Goal: Information Seeking & Learning: Learn about a topic

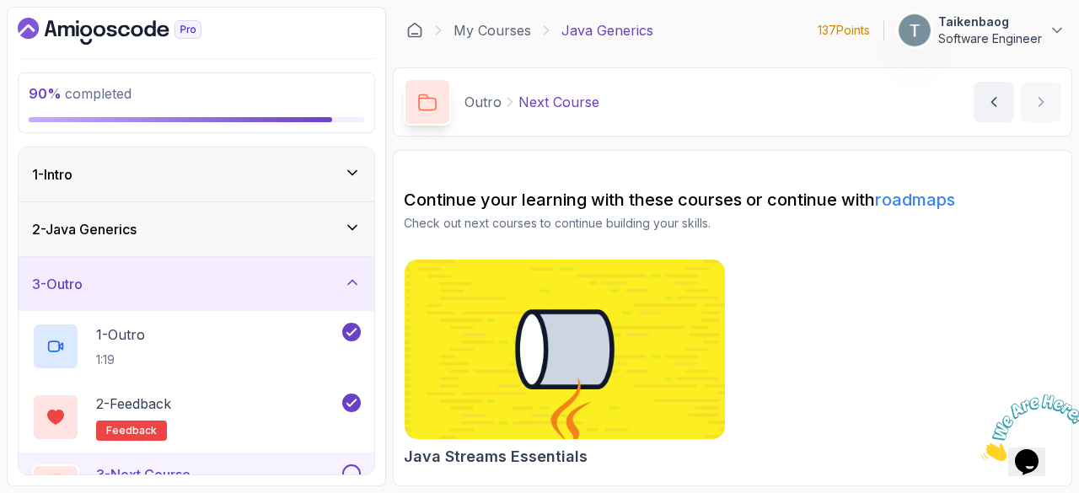
scroll to position [46, 0]
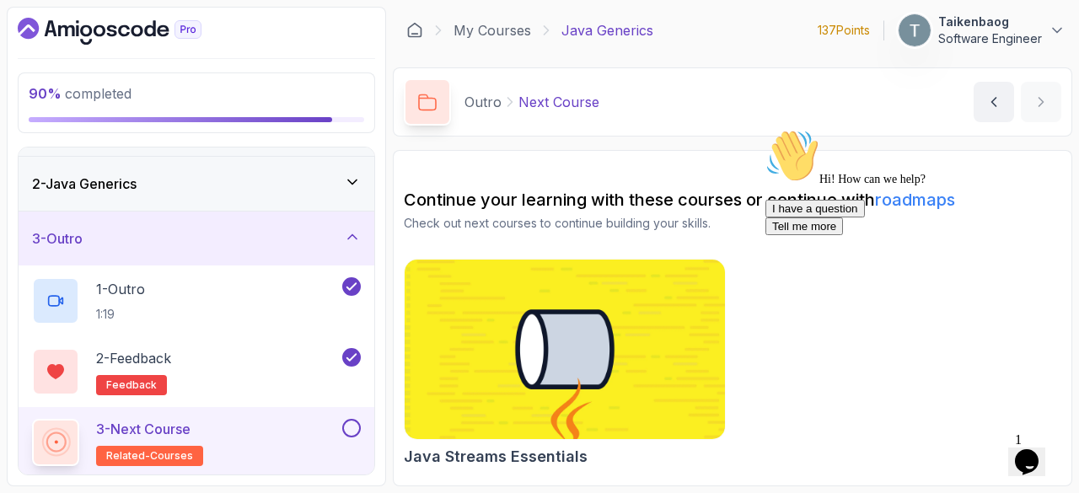
click at [351, 234] on icon at bounding box center [352, 236] width 8 height 4
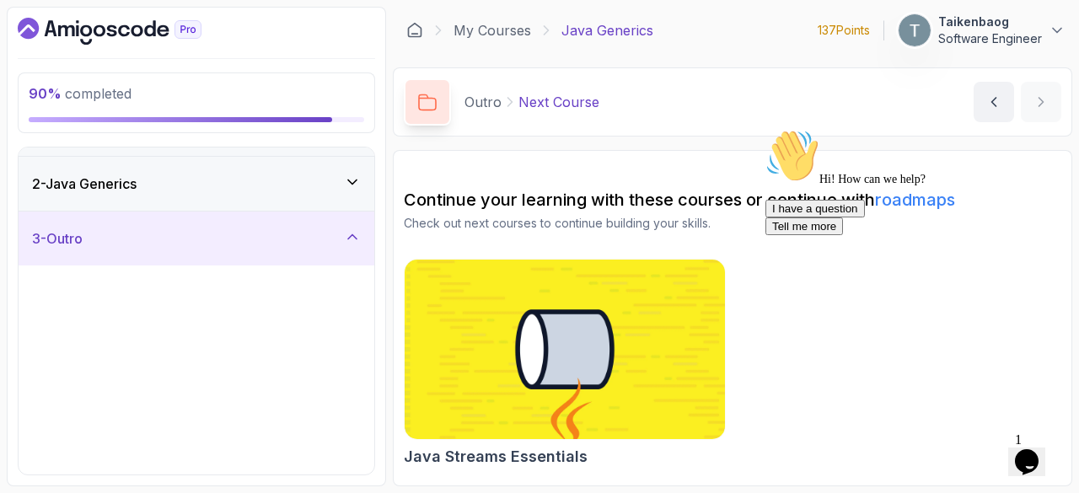
scroll to position [0, 0]
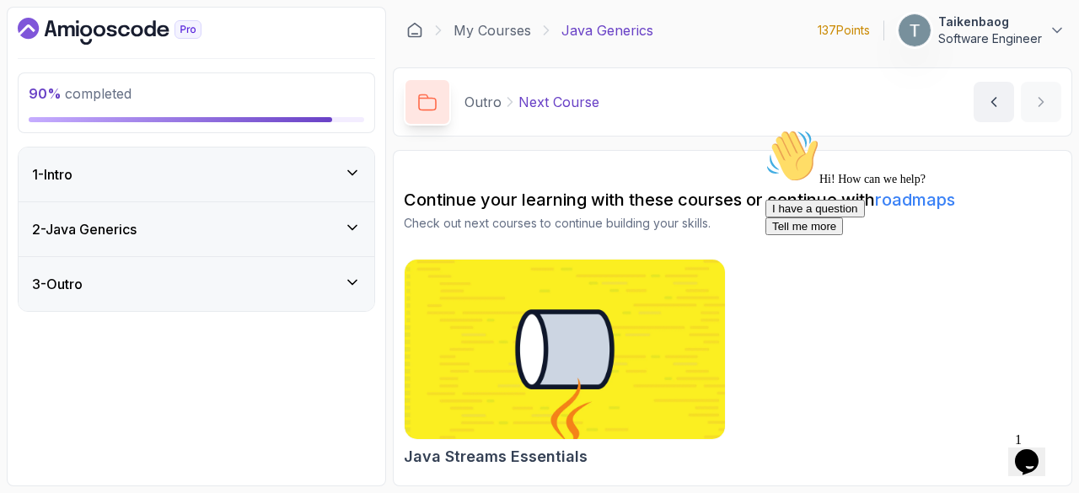
click at [352, 277] on icon at bounding box center [352, 282] width 17 height 17
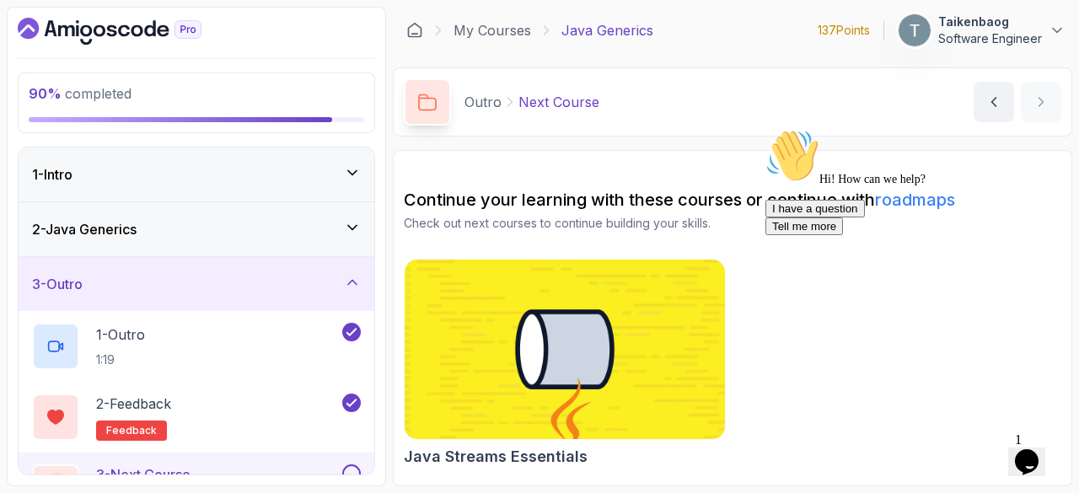
click at [352, 280] on icon at bounding box center [352, 282] width 8 height 4
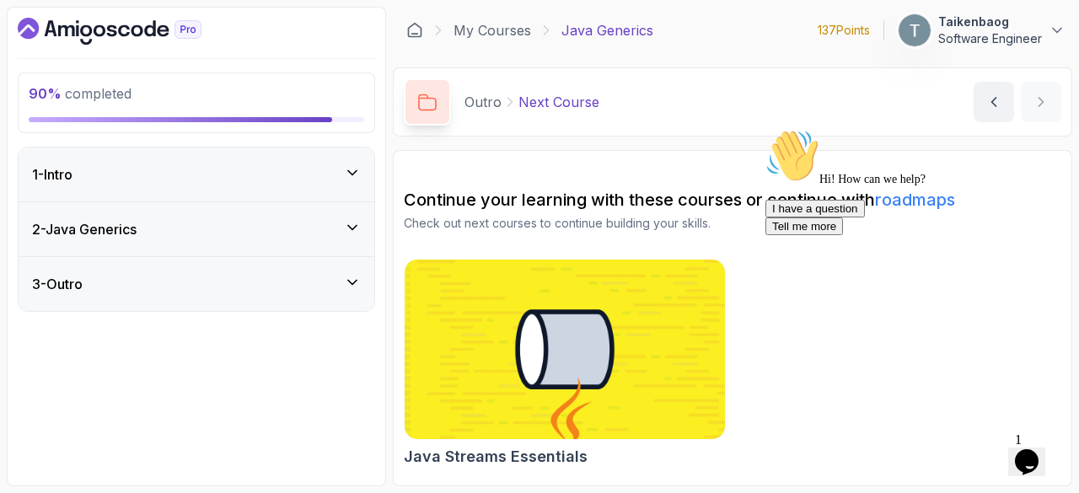
click at [351, 221] on icon at bounding box center [352, 227] width 17 height 17
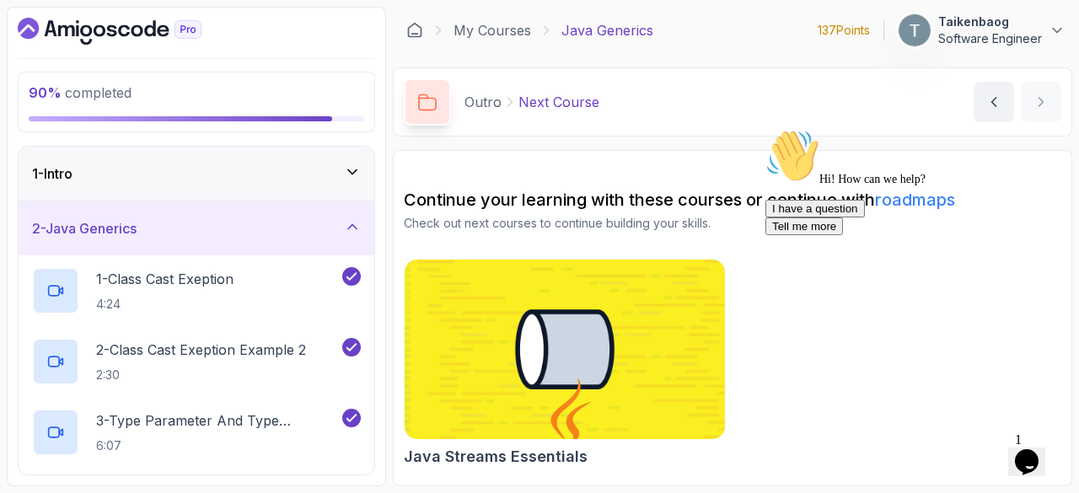
click at [351, 221] on icon at bounding box center [352, 226] width 17 height 17
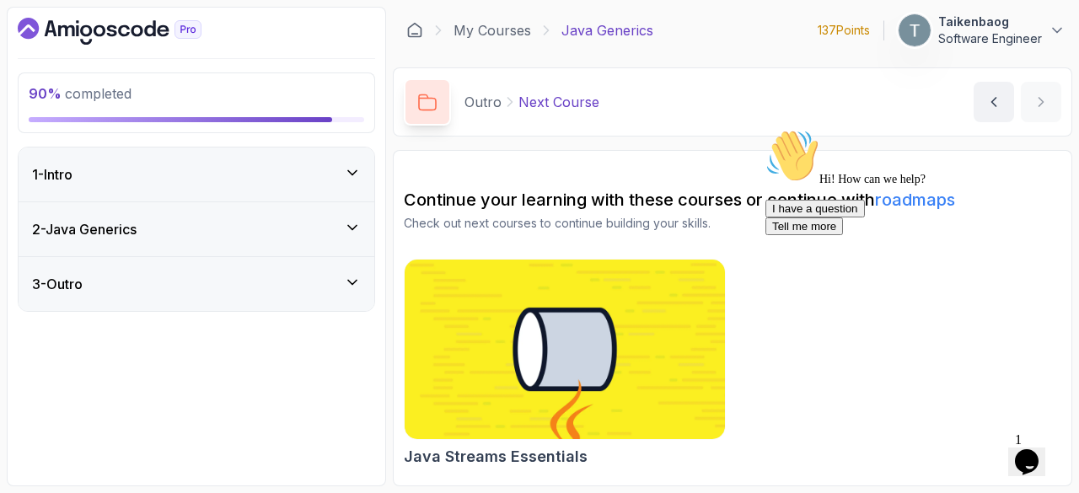
click at [620, 309] on img at bounding box center [565, 349] width 336 height 189
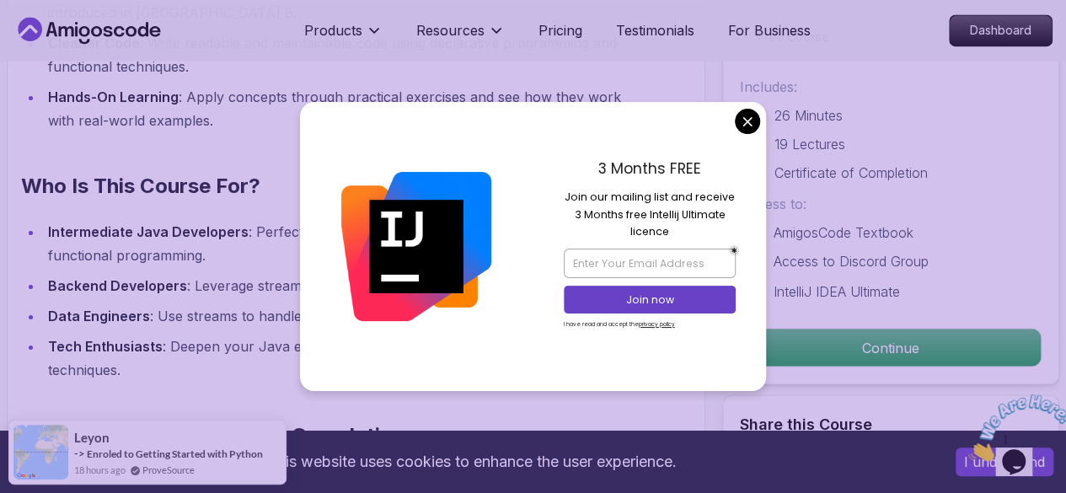
scroll to position [1414, 0]
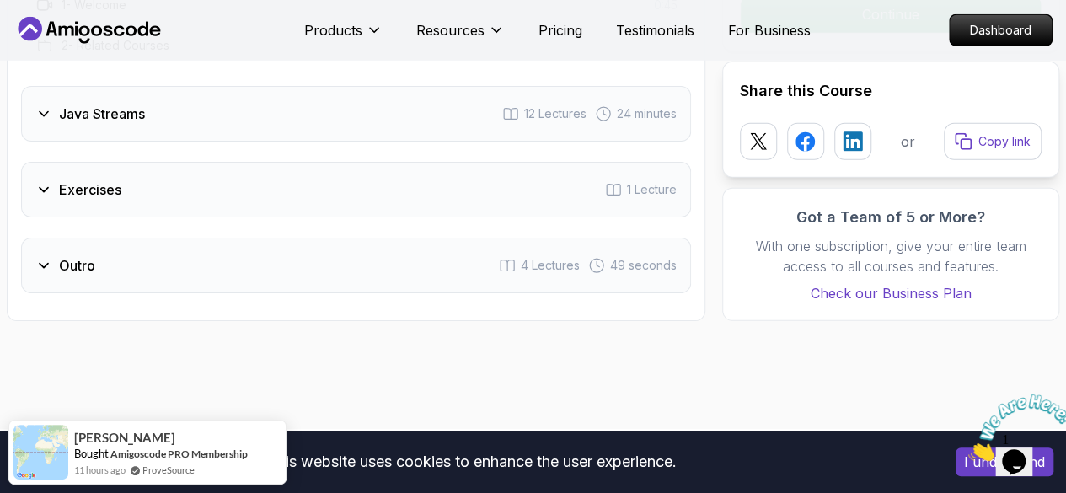
scroll to position [2413, 0]
click at [47, 262] on icon at bounding box center [44, 264] width 8 height 4
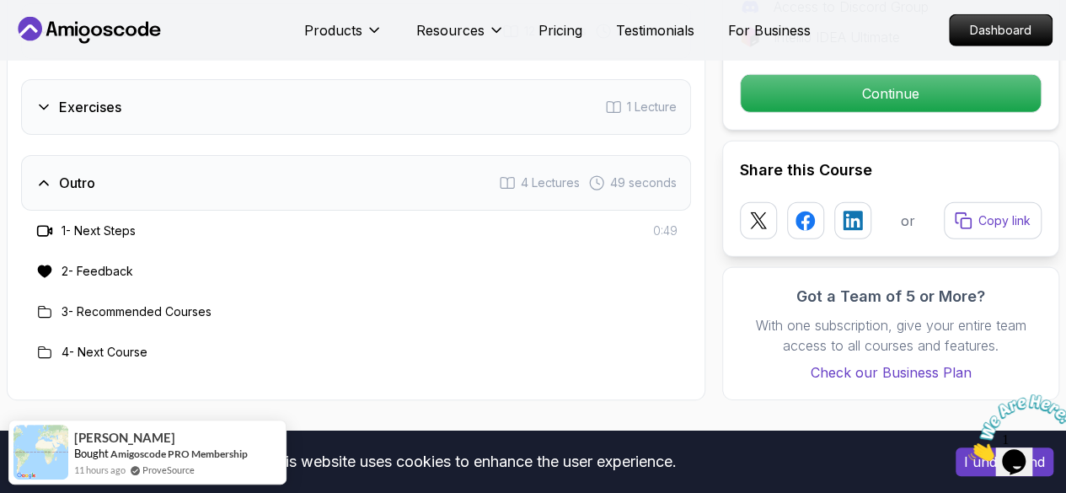
click at [42, 180] on icon at bounding box center [43, 182] width 17 height 17
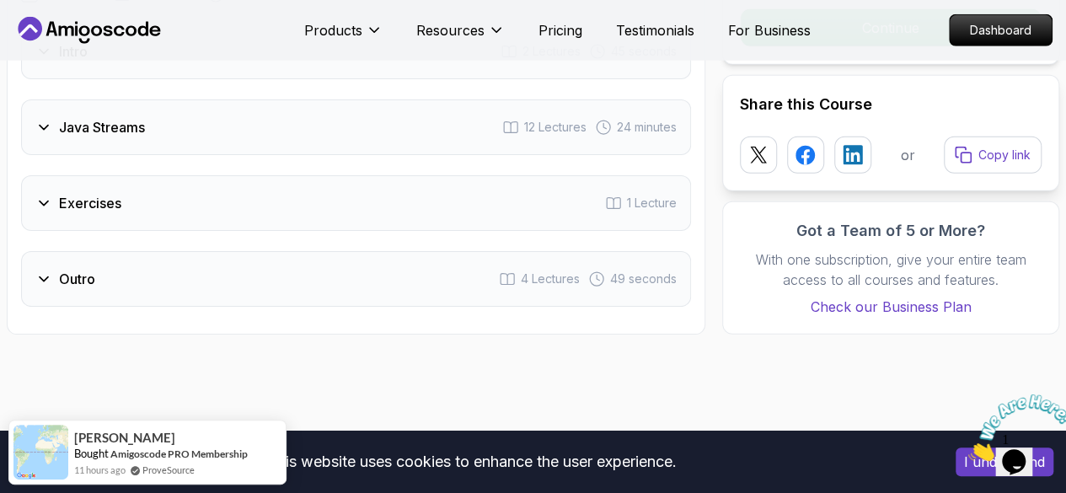
scroll to position [2315, 0]
click at [49, 198] on icon at bounding box center [43, 204] width 17 height 17
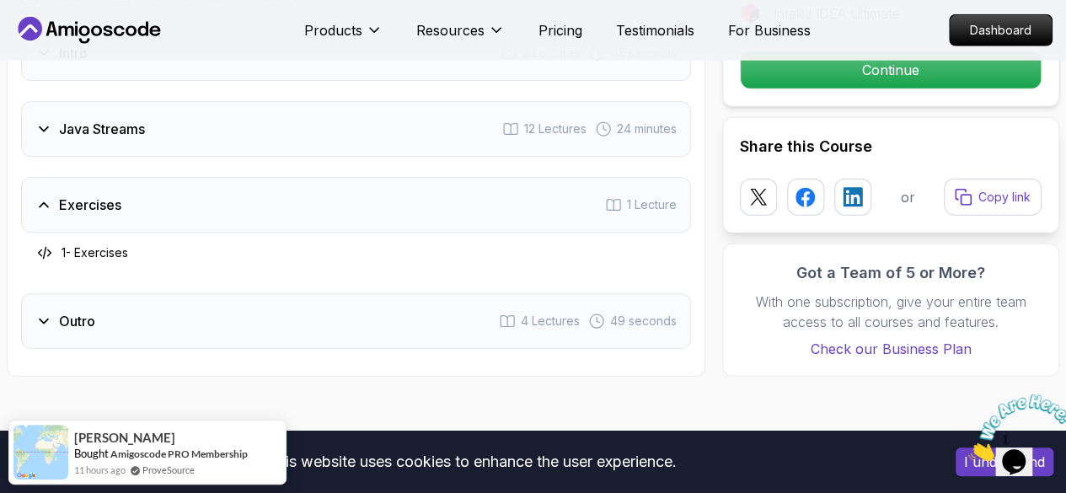
click at [49, 198] on icon at bounding box center [43, 204] width 17 height 17
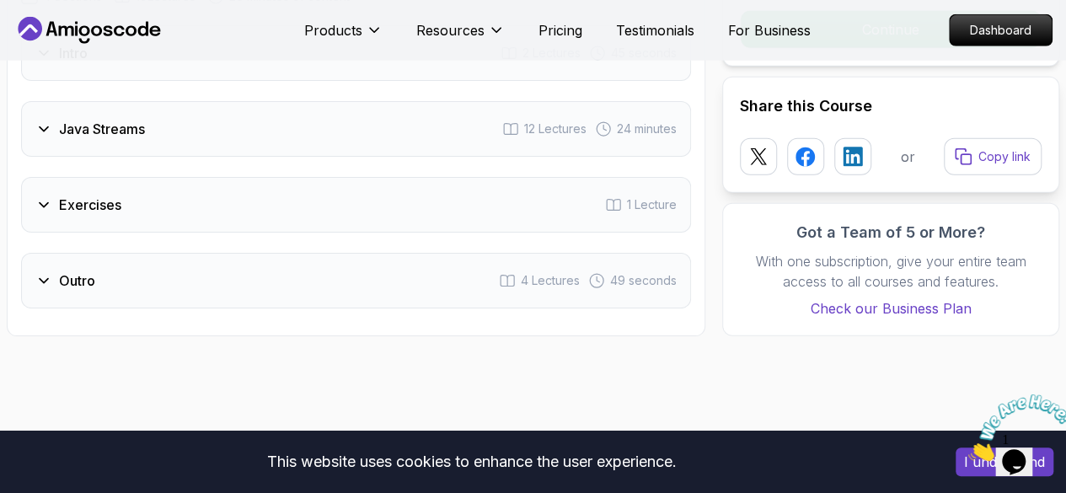
click at [47, 127] on icon at bounding box center [43, 129] width 17 height 17
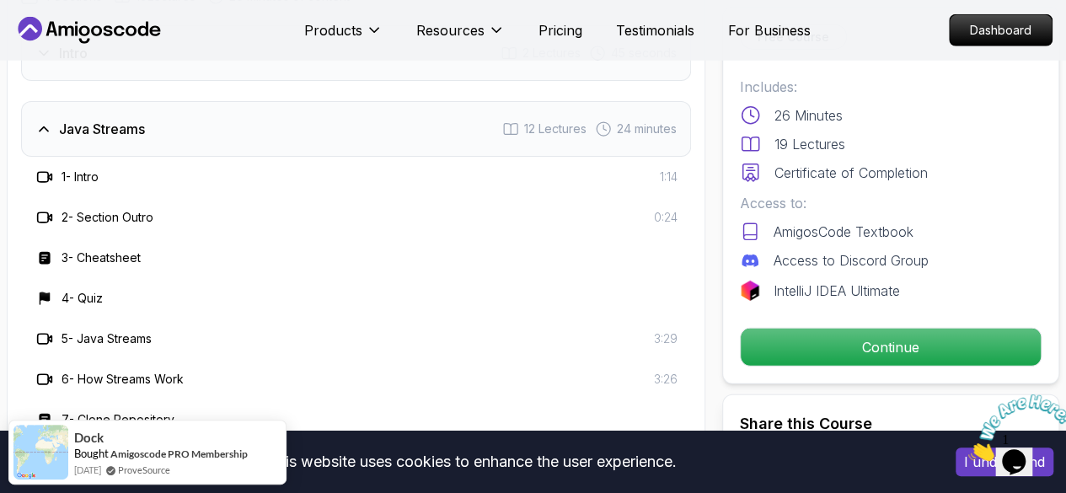
click at [47, 127] on icon at bounding box center [44, 129] width 8 height 4
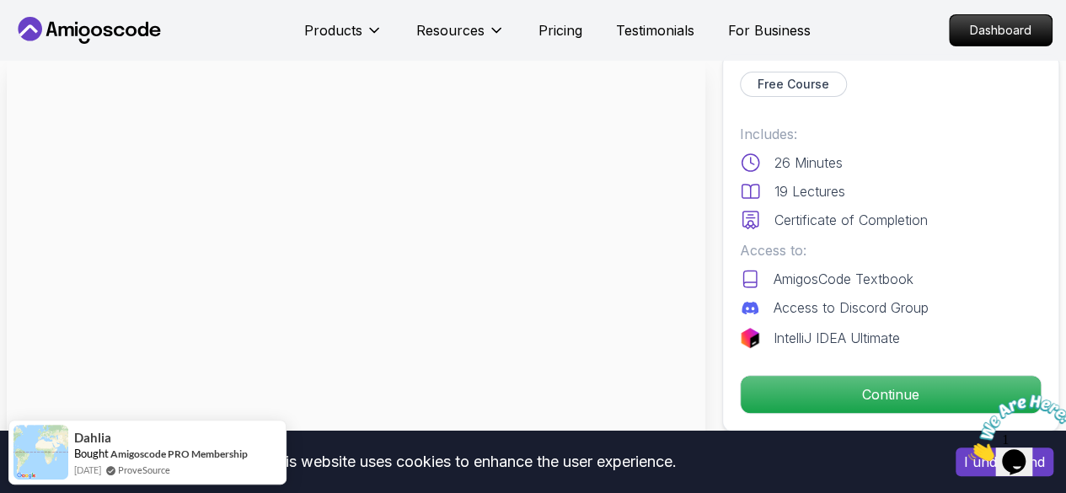
scroll to position [0, 0]
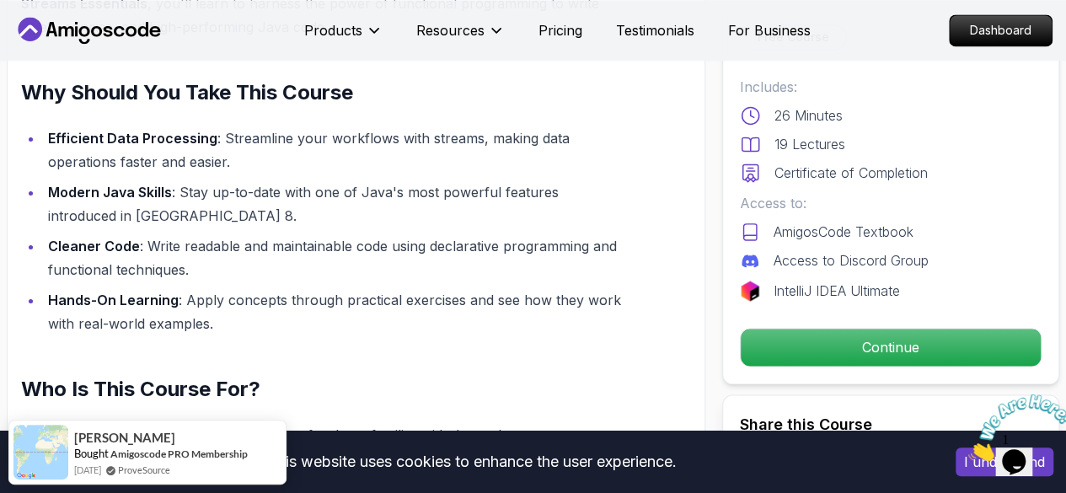
drag, startPoint x: 728, startPoint y: 156, endPoint x: 640, endPoint y: 247, distance: 127.0
click at [640, 247] on div "Java Streams Essentials Learn how to use Java Streams to process collections of…" at bounding box center [533, 170] width 1053 height 2551
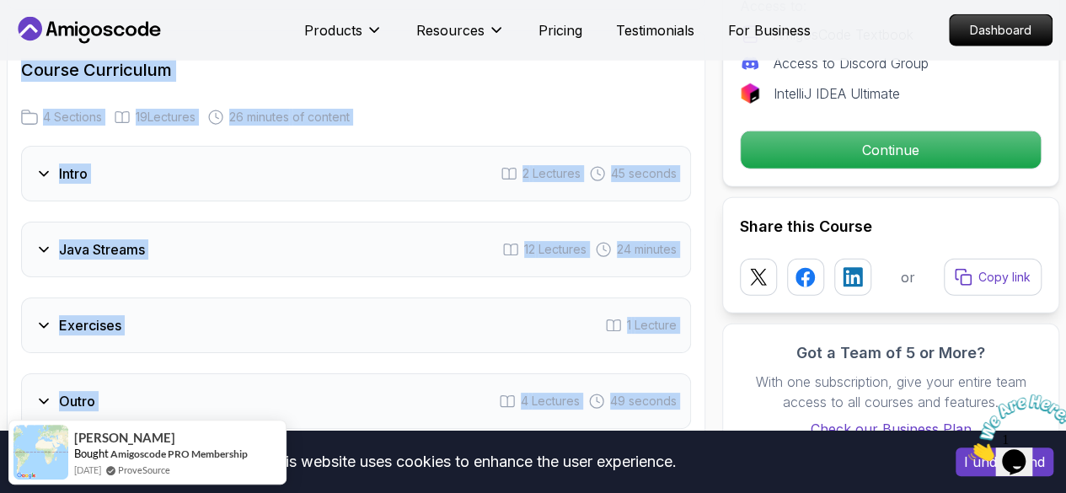
scroll to position [2213, 0]
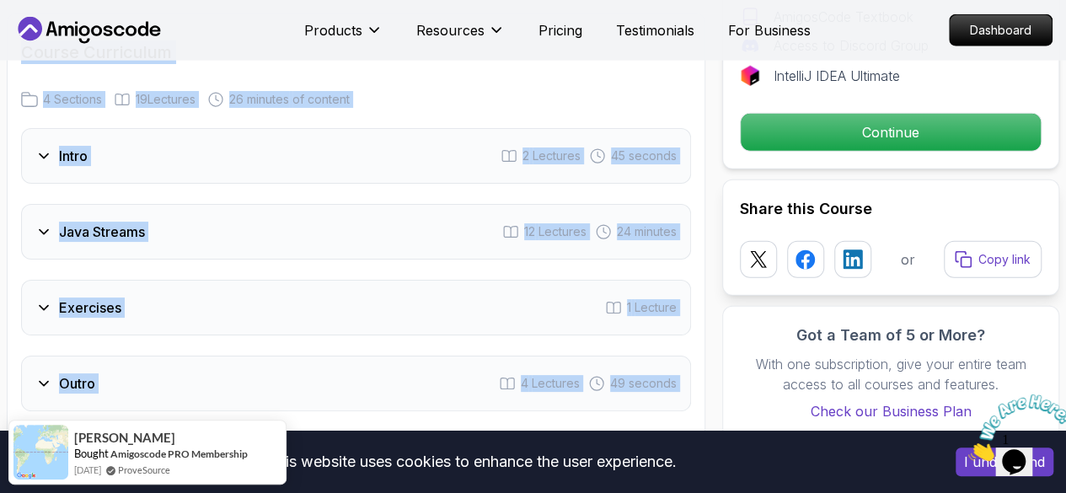
click at [407, 281] on div "Exercises 1 Lecture" at bounding box center [356, 308] width 670 height 56
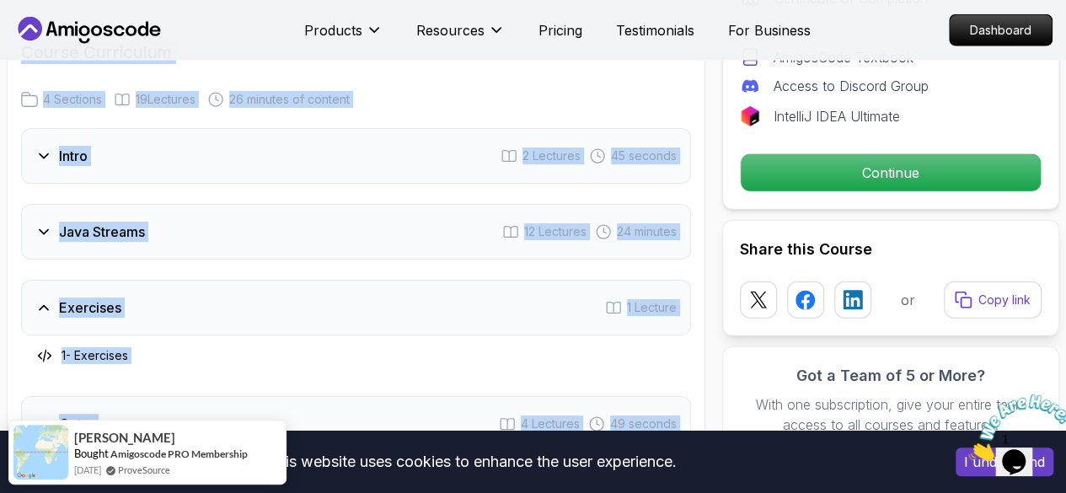
click at [382, 204] on div "Java Streams 12 Lectures 24 minutes" at bounding box center [356, 232] width 670 height 56
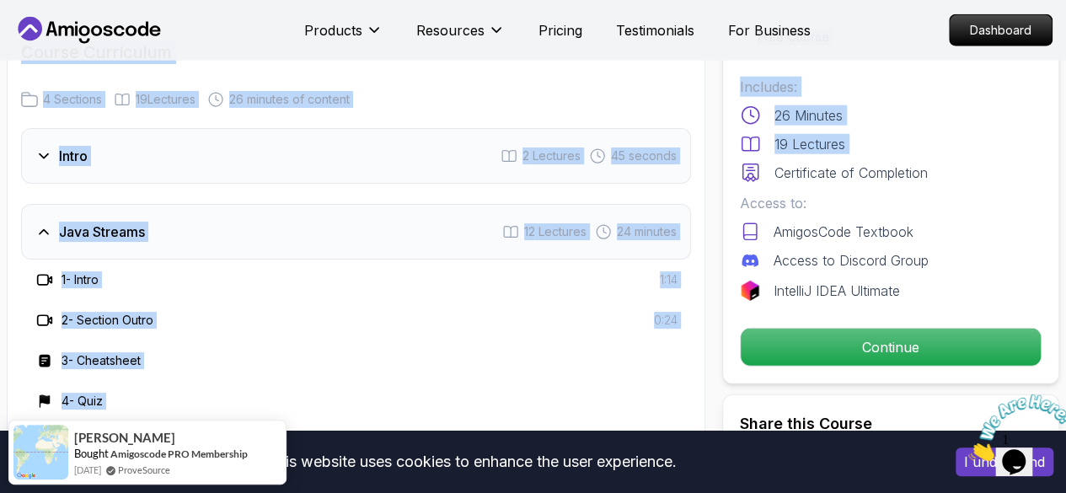
click at [368, 214] on div "Java Streams 12 Lectures 24 minutes" at bounding box center [356, 232] width 670 height 56
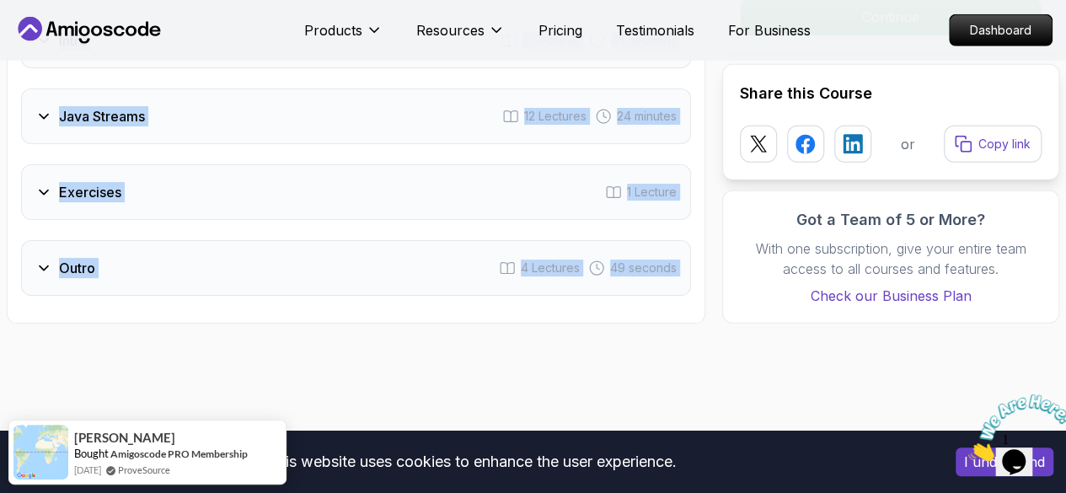
scroll to position [2329, 0]
click at [237, 124] on div "Java Streams 12 Lectures 24 minutes" at bounding box center [356, 116] width 670 height 56
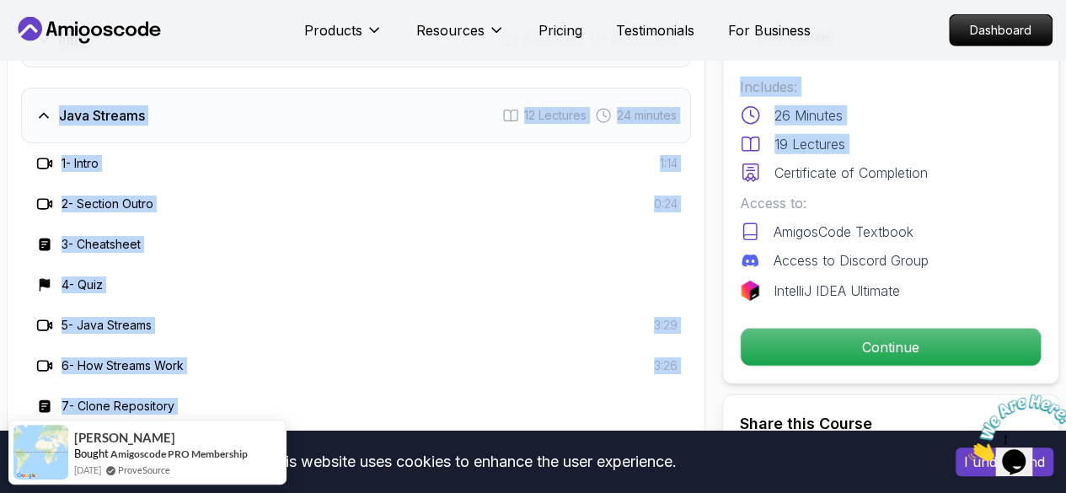
click at [39, 108] on icon at bounding box center [43, 115] width 17 height 17
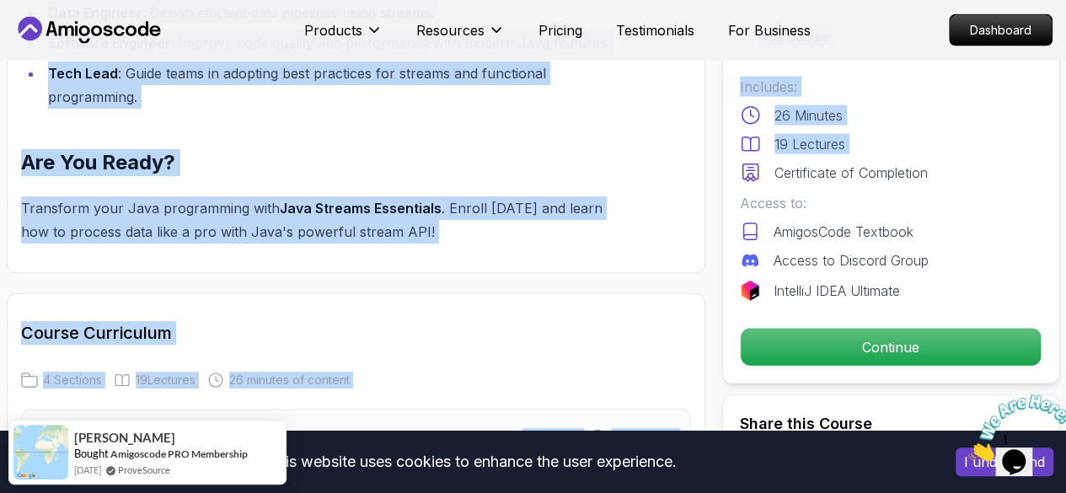
scroll to position [1931, 0]
click at [390, 351] on div "Course Curriculum 4 Sections 19 Lectures 26 minutes of content" at bounding box center [356, 355] width 670 height 67
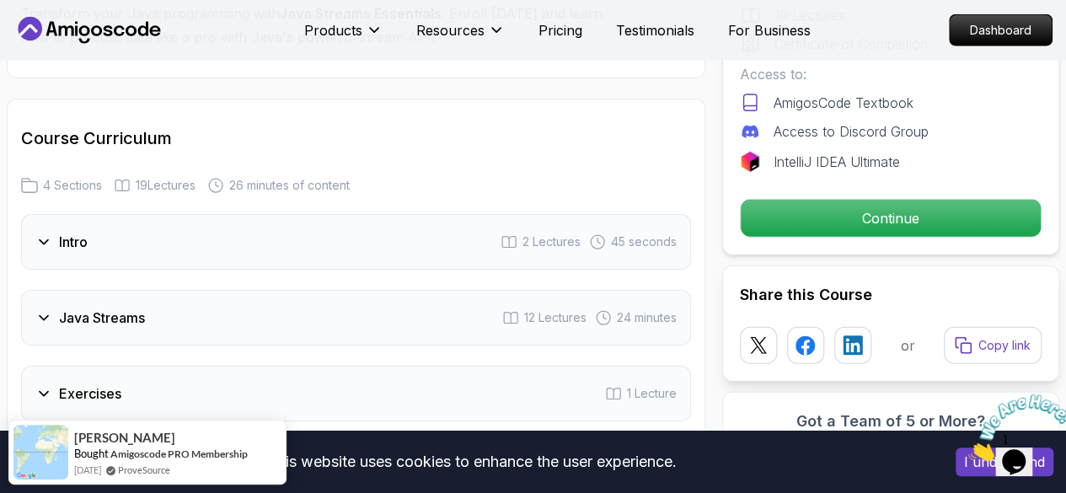
scroll to position [2160, 0]
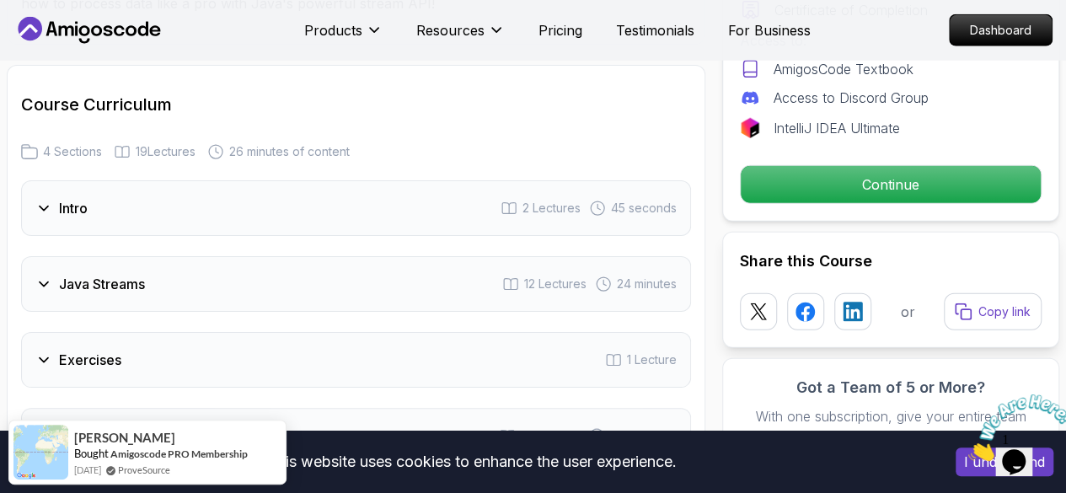
click at [47, 208] on icon at bounding box center [43, 208] width 17 height 17
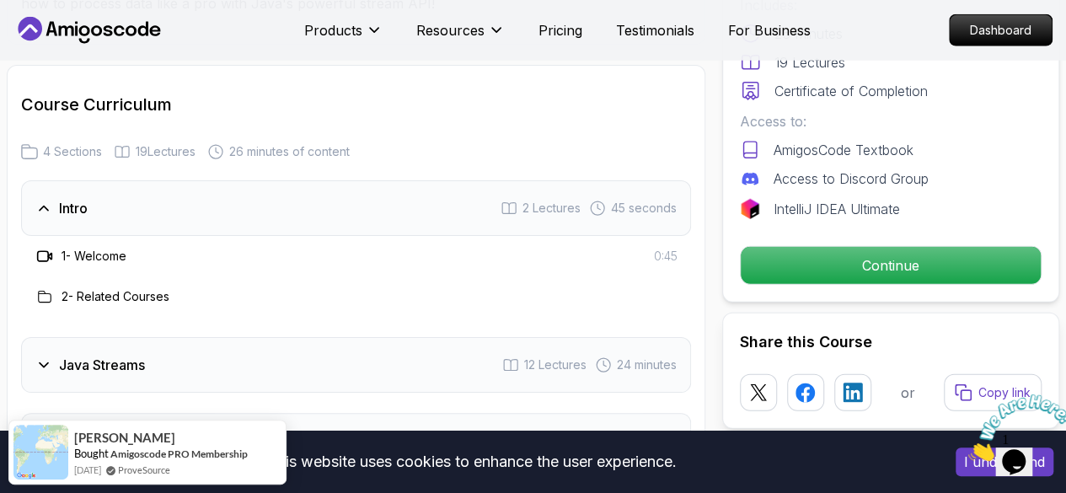
click at [47, 208] on icon at bounding box center [43, 208] width 17 height 17
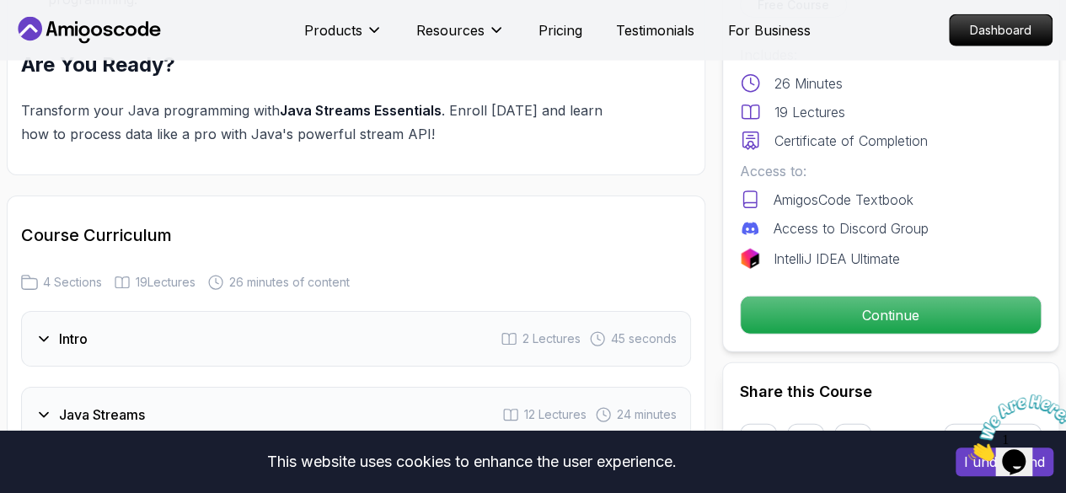
scroll to position [2029, 0]
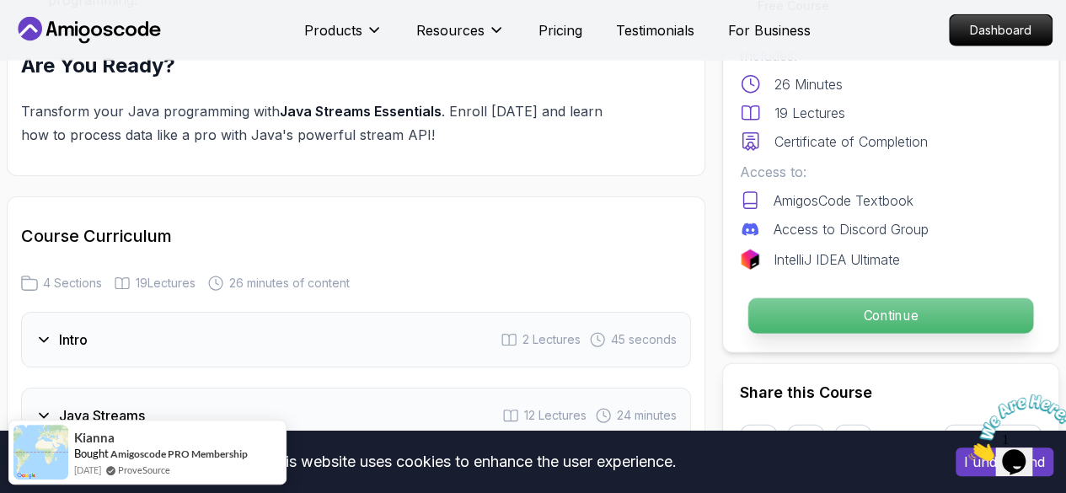
click at [806, 325] on p "Continue" at bounding box center [891, 315] width 285 height 35
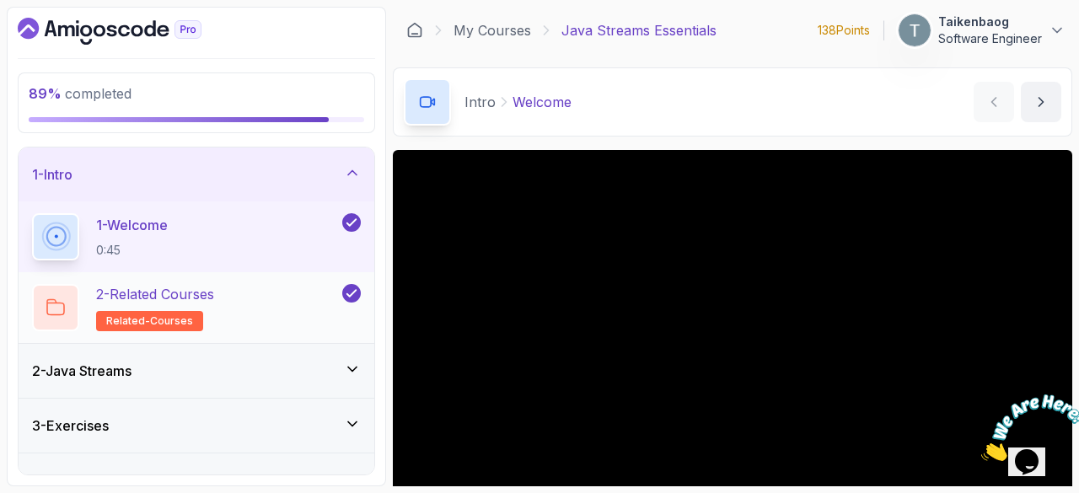
scroll to position [30, 0]
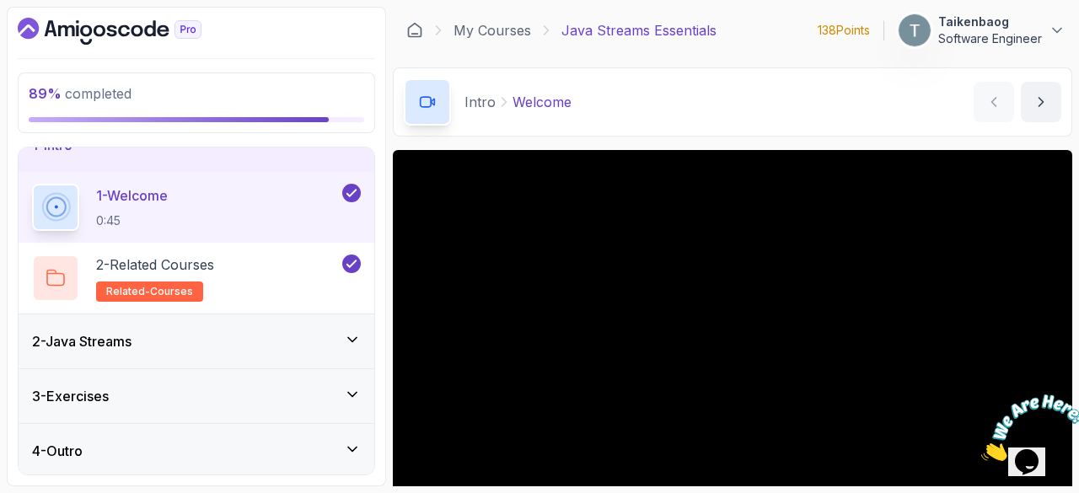
click at [302, 343] on div "2 - Java Streams" at bounding box center [196, 341] width 329 height 20
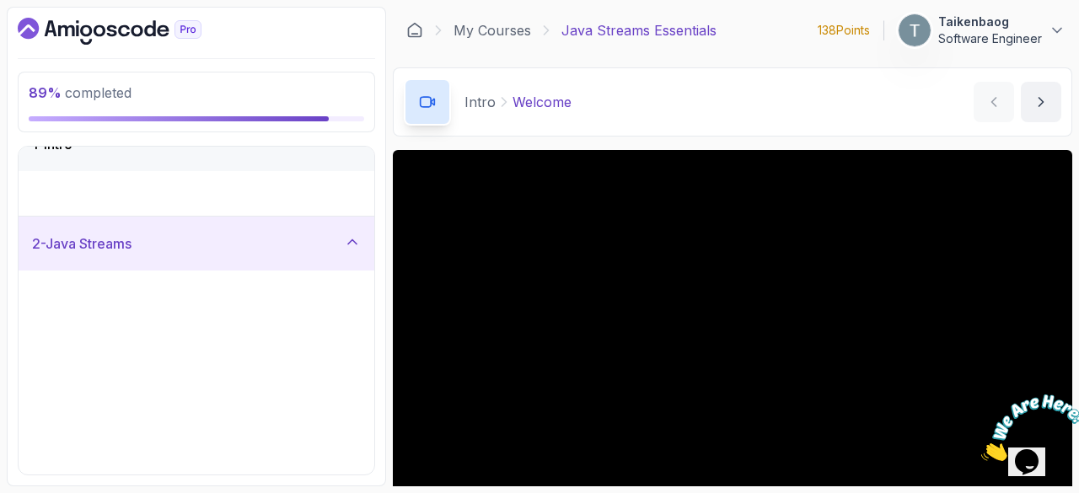
scroll to position [0, 0]
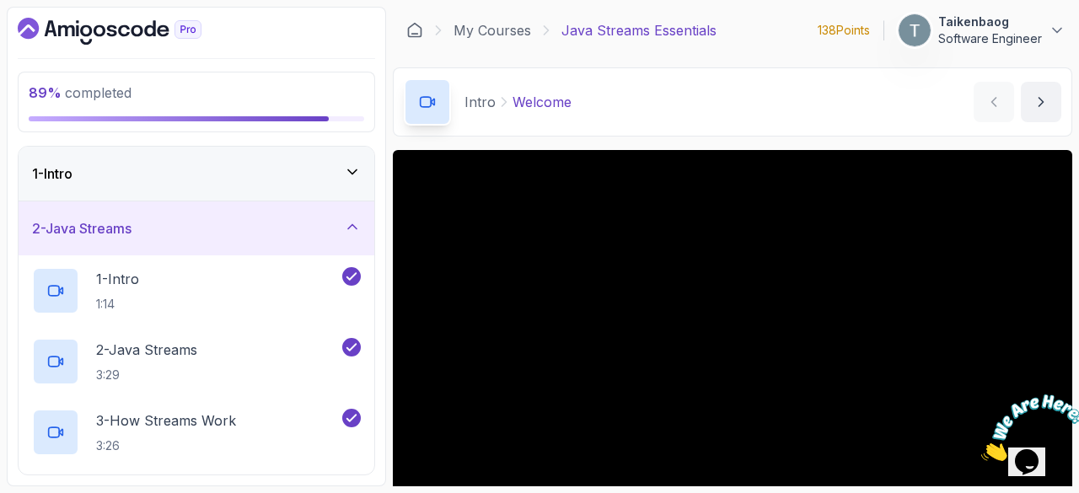
click at [287, 233] on div "2 - Java Streams" at bounding box center [196, 228] width 329 height 20
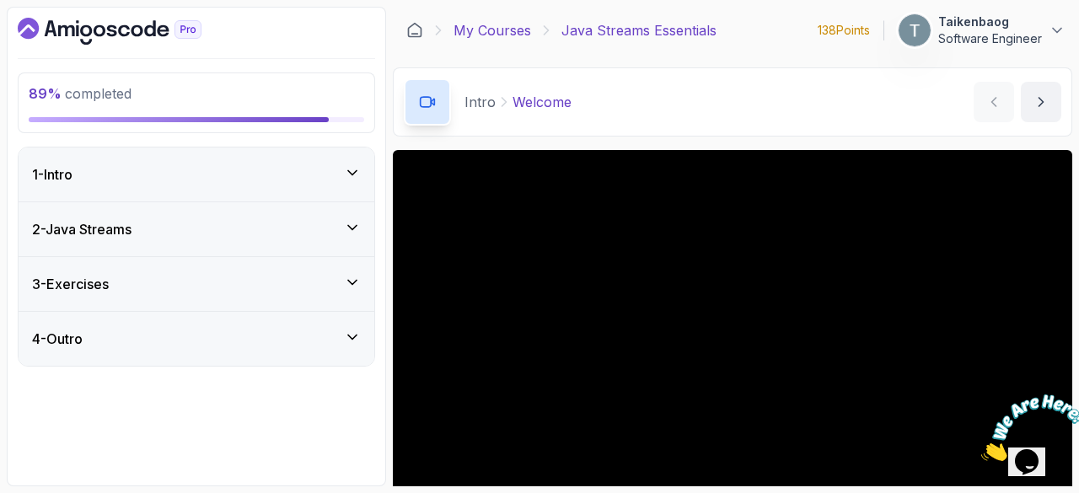
click at [504, 26] on link "My Courses" at bounding box center [492, 30] width 78 height 20
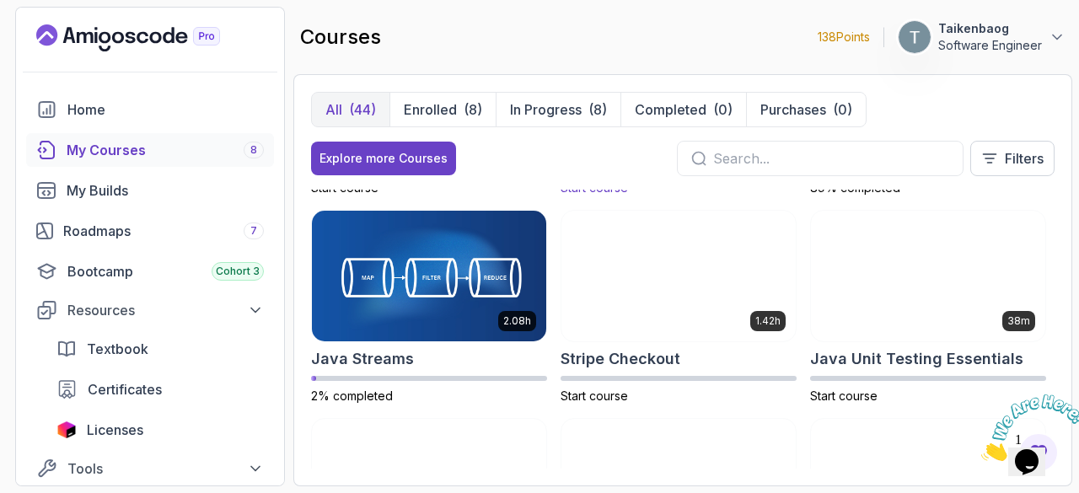
scroll to position [1441, 0]
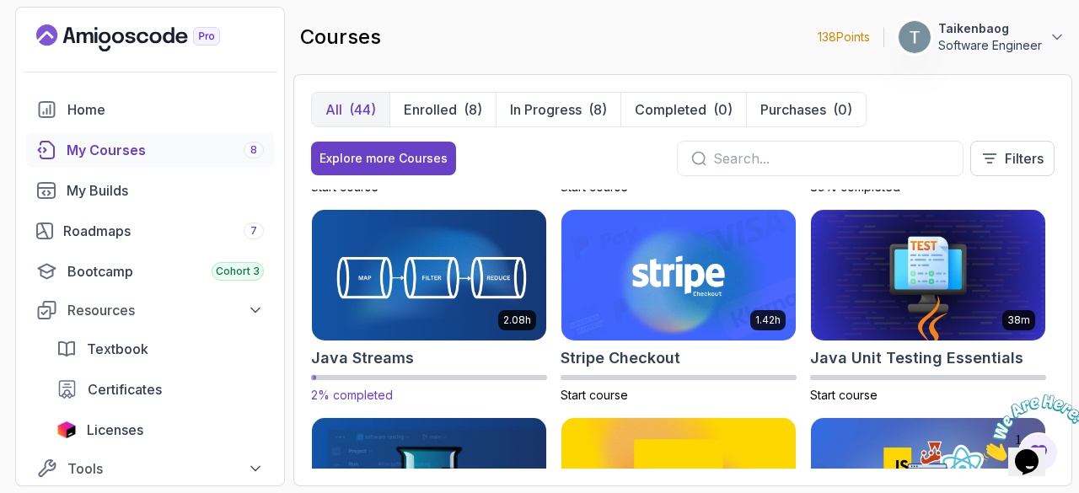
click at [416, 262] on img at bounding box center [429, 275] width 246 height 137
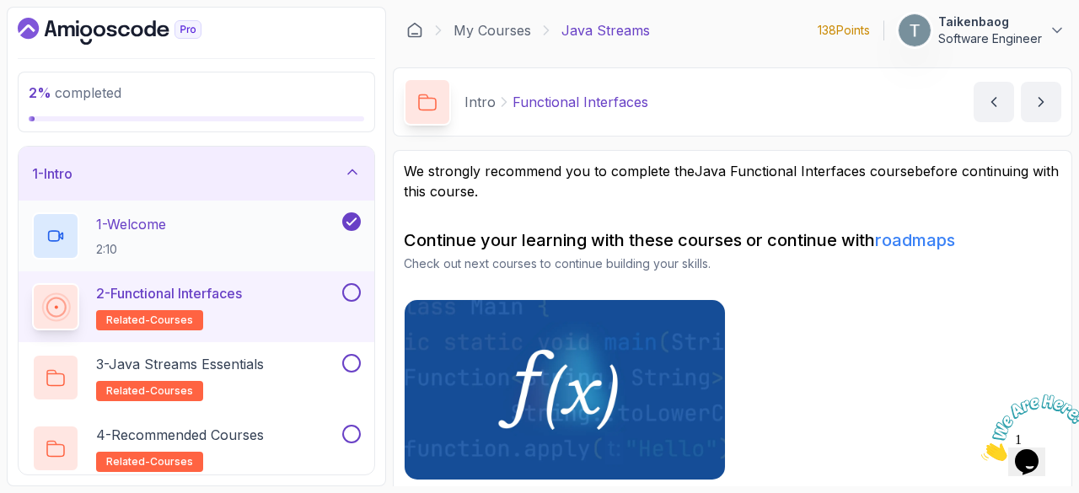
click at [233, 225] on div "1 - Welcome 2:10" at bounding box center [185, 235] width 307 height 47
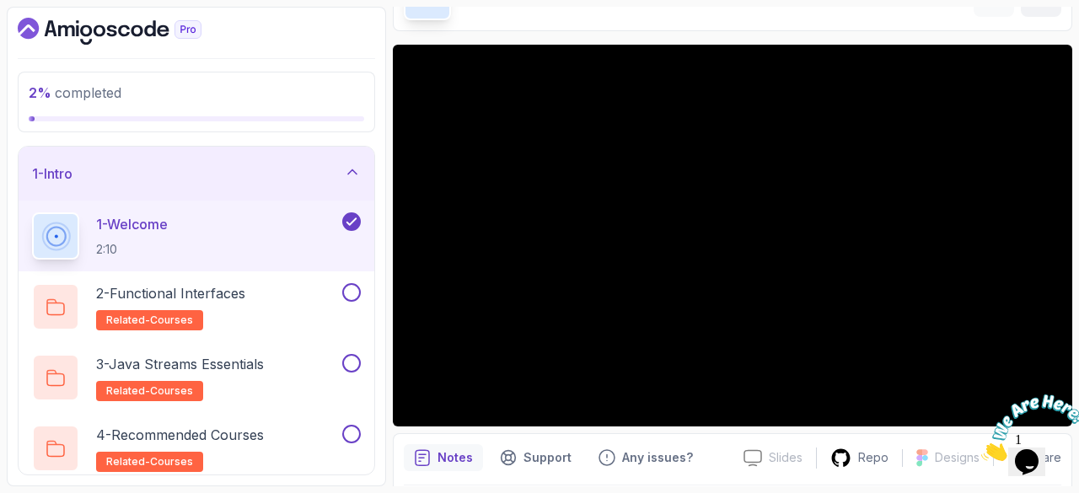
scroll to position [106, 0]
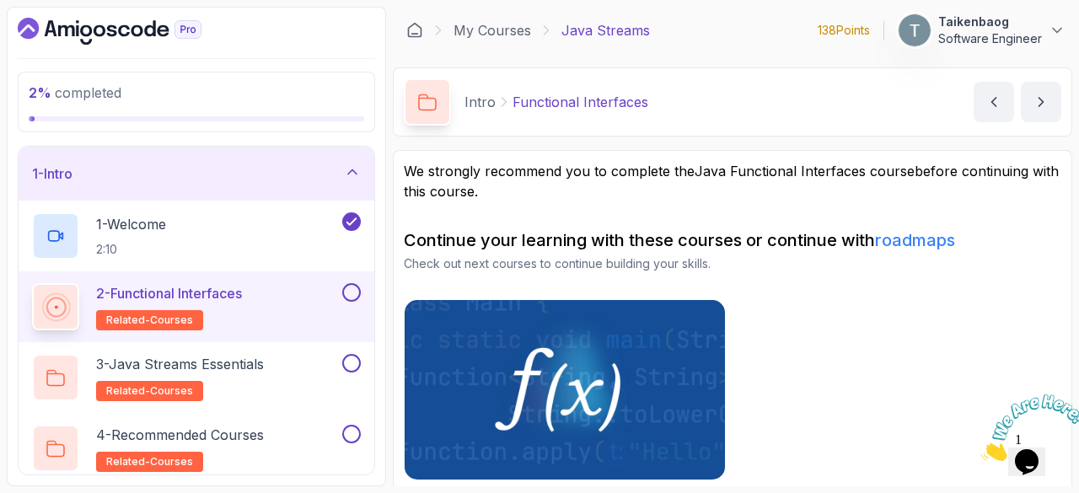
scroll to position [37, 0]
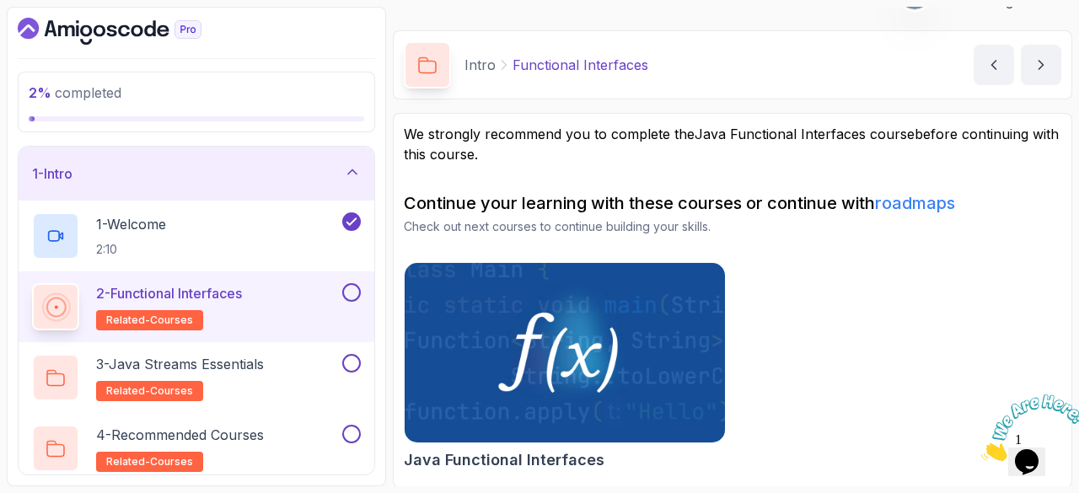
click at [242, 283] on p "2 - Functional Interfaces" at bounding box center [169, 293] width 146 height 20
click at [346, 287] on button at bounding box center [351, 292] width 19 height 19
drag, startPoint x: 271, startPoint y: 297, endPoint x: 167, endPoint y: 298, distance: 104.5
click at [167, 298] on p "2 - Functional Interfaces" at bounding box center [169, 293] width 146 height 20
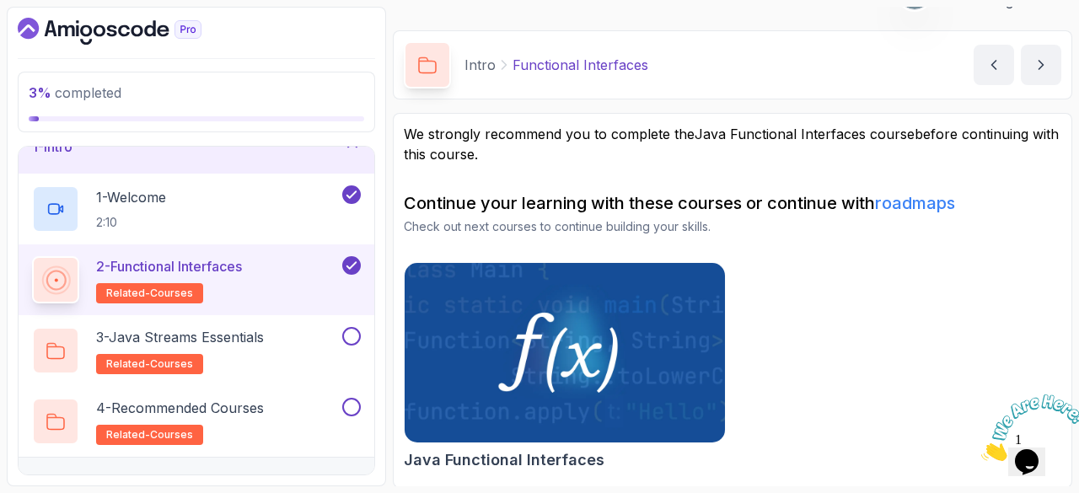
scroll to position [26, 0]
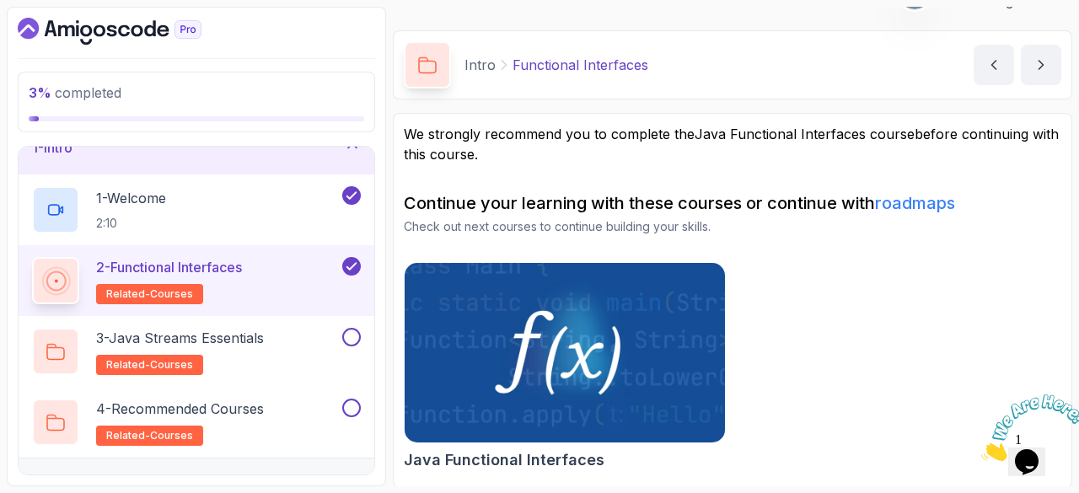
click at [526, 351] on img at bounding box center [565, 353] width 336 height 189
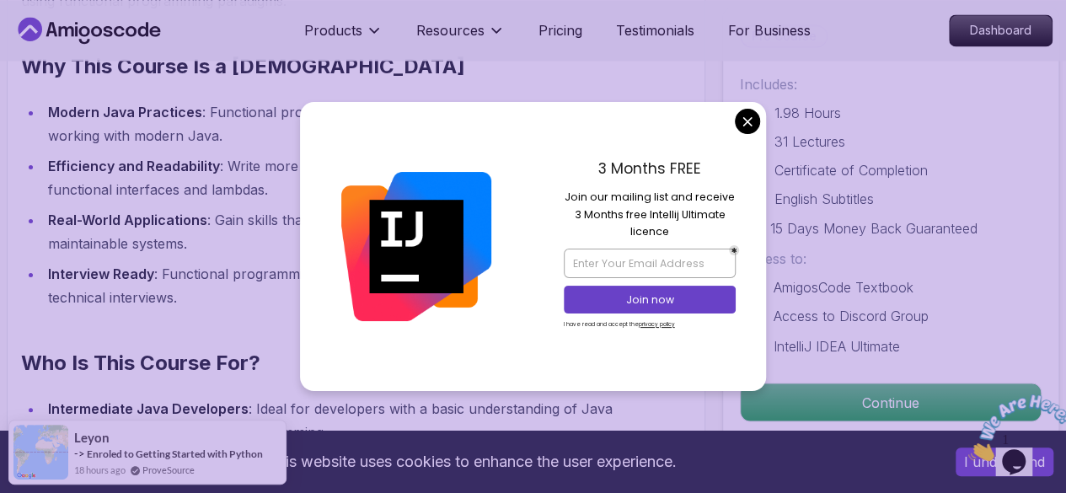
scroll to position [1382, 0]
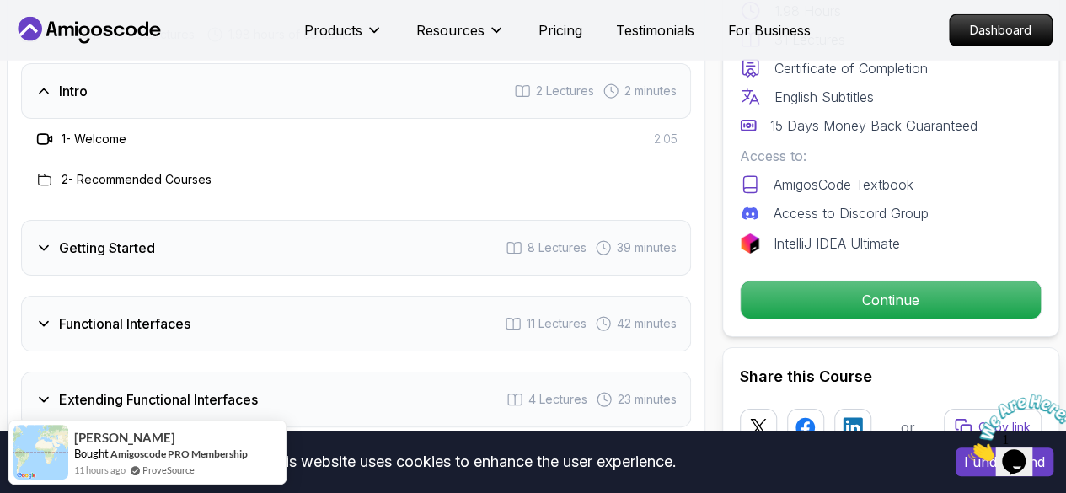
scroll to position [2496, 0]
click at [40, 242] on icon at bounding box center [43, 248] width 17 height 17
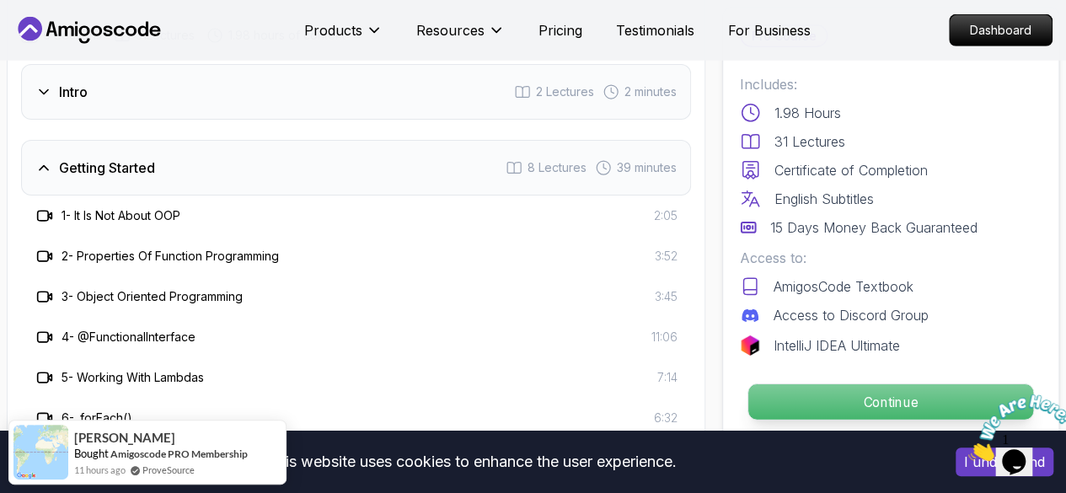
click at [786, 409] on p "Continue" at bounding box center [891, 401] width 285 height 35
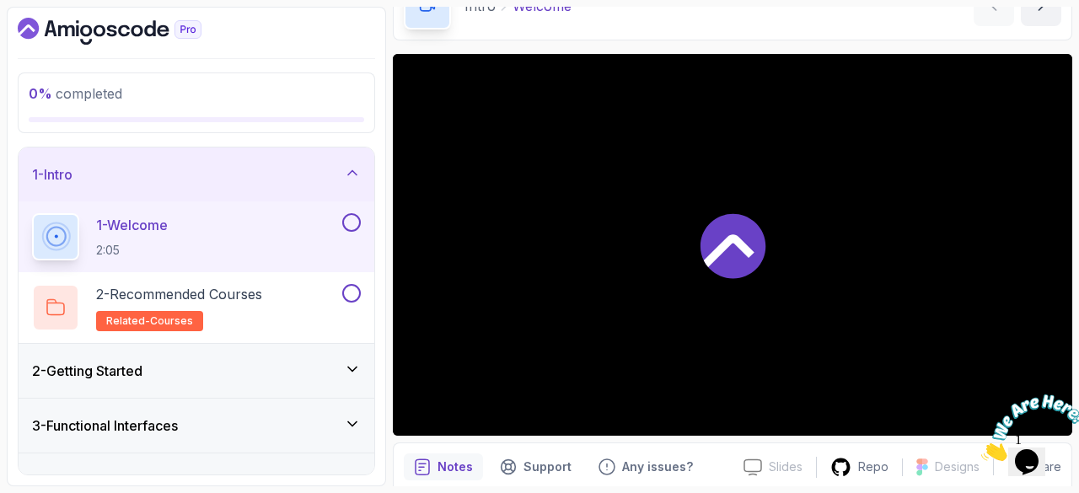
scroll to position [98, 0]
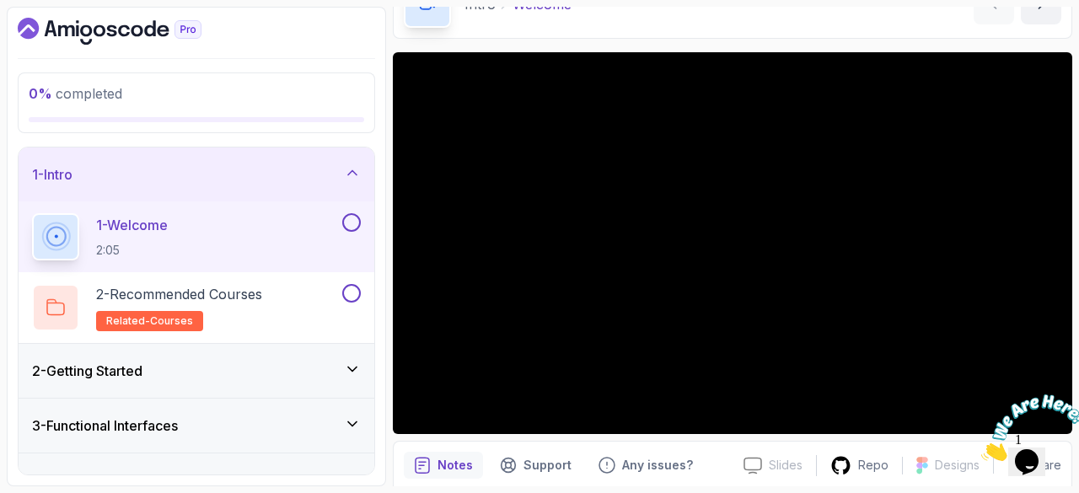
click at [316, 350] on div "2 - Getting Started" at bounding box center [197, 371] width 356 height 54
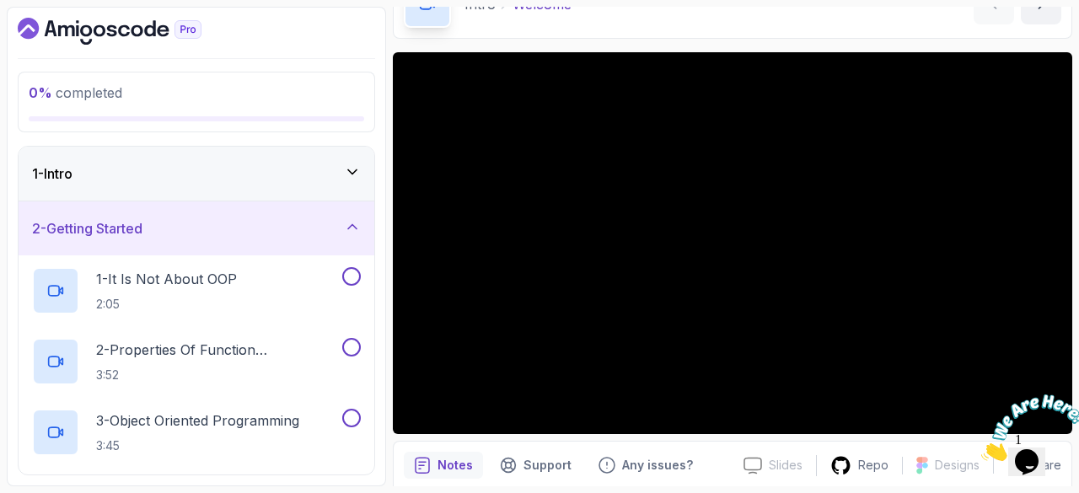
click at [304, 240] on div "2 - Getting Started" at bounding box center [197, 228] width 356 height 54
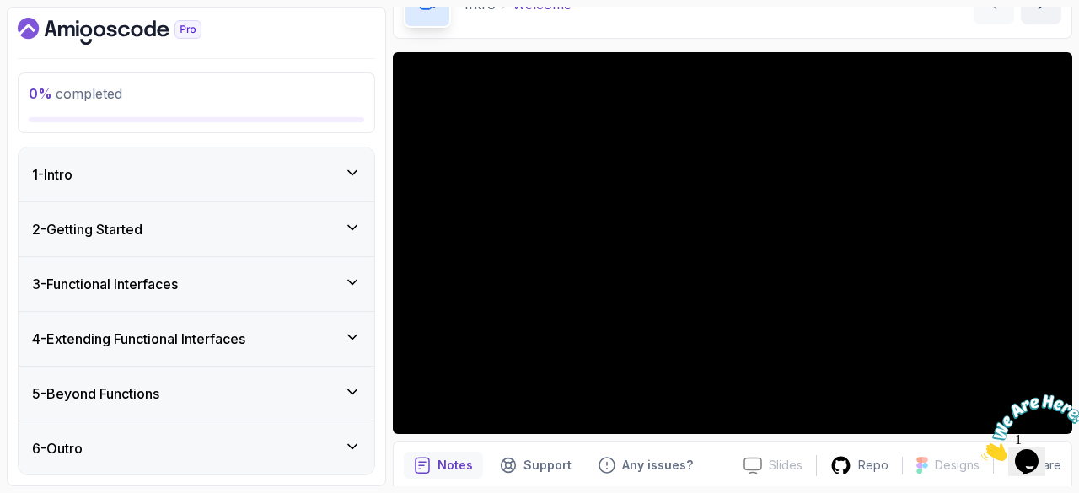
click at [305, 214] on div "2 - Getting Started" at bounding box center [197, 229] width 356 height 54
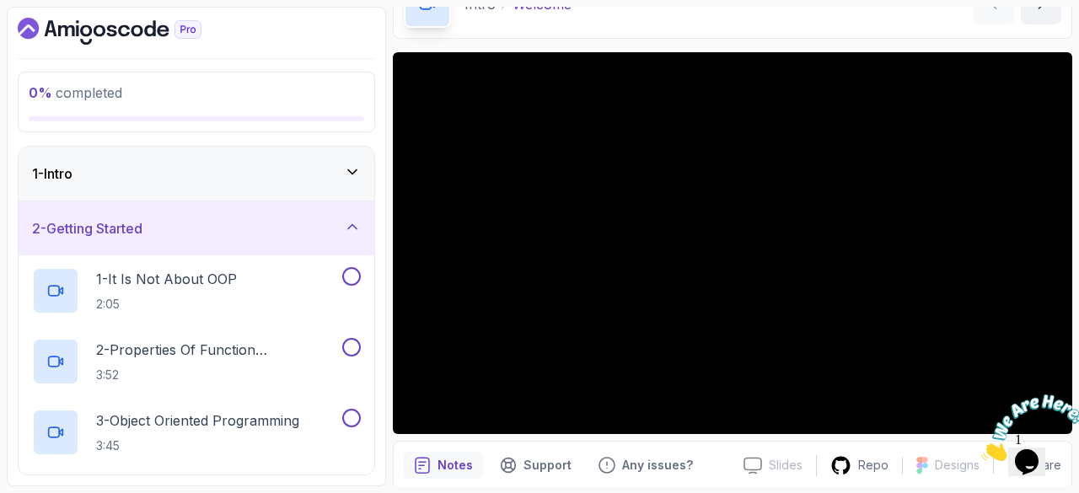
click at [323, 170] on div "1 - Intro" at bounding box center [196, 174] width 329 height 20
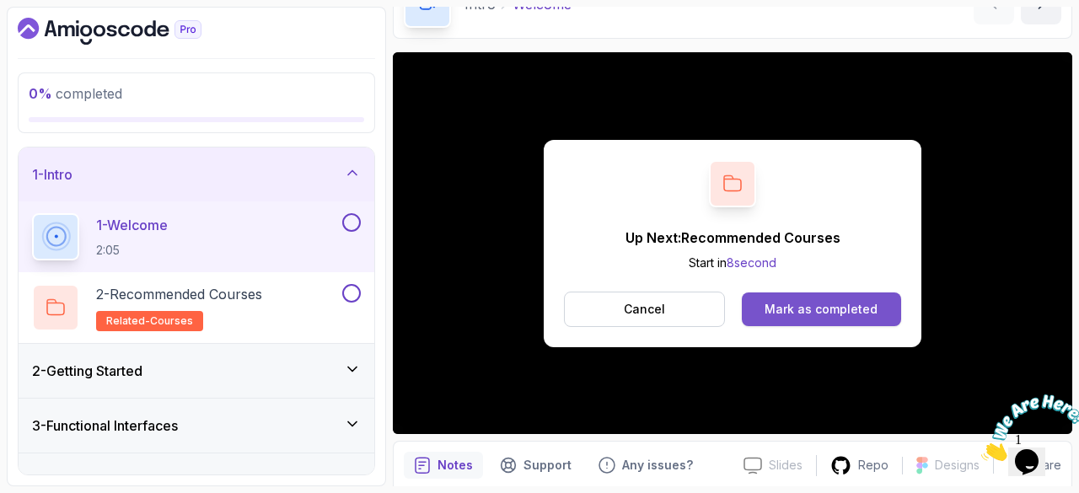
click at [784, 297] on button "Mark as completed" at bounding box center [821, 309] width 159 height 34
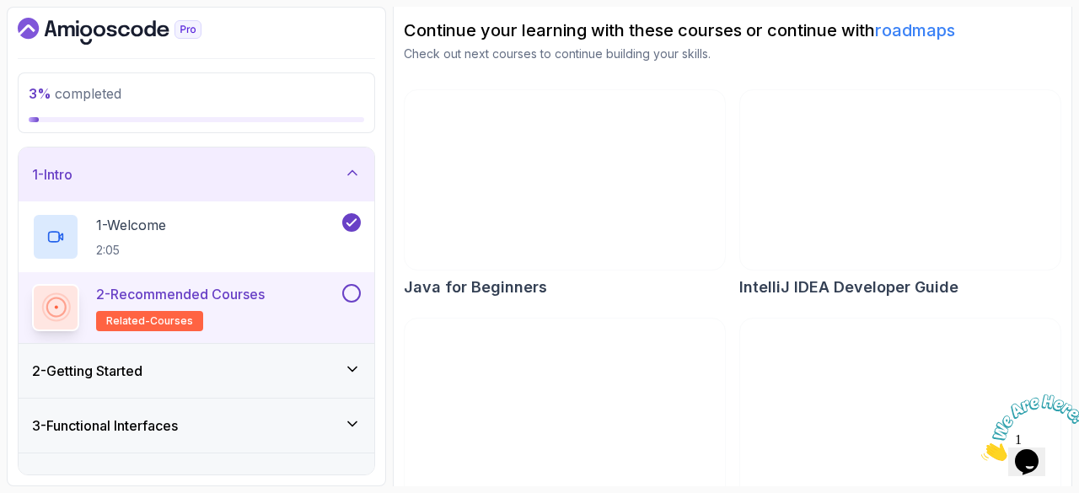
scroll to position [225, 0]
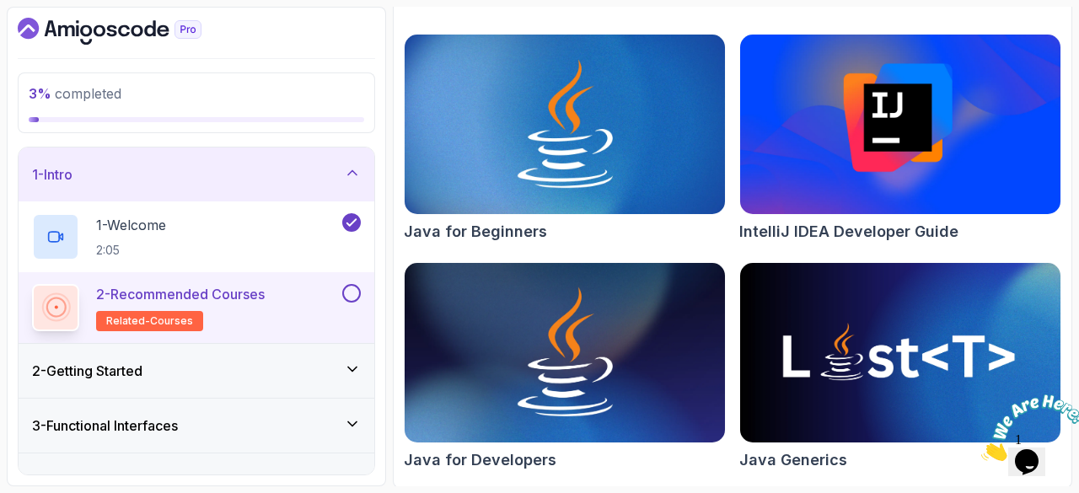
click at [347, 294] on button at bounding box center [351, 293] width 19 height 19
click at [209, 376] on div "2 - Getting Started" at bounding box center [196, 371] width 329 height 20
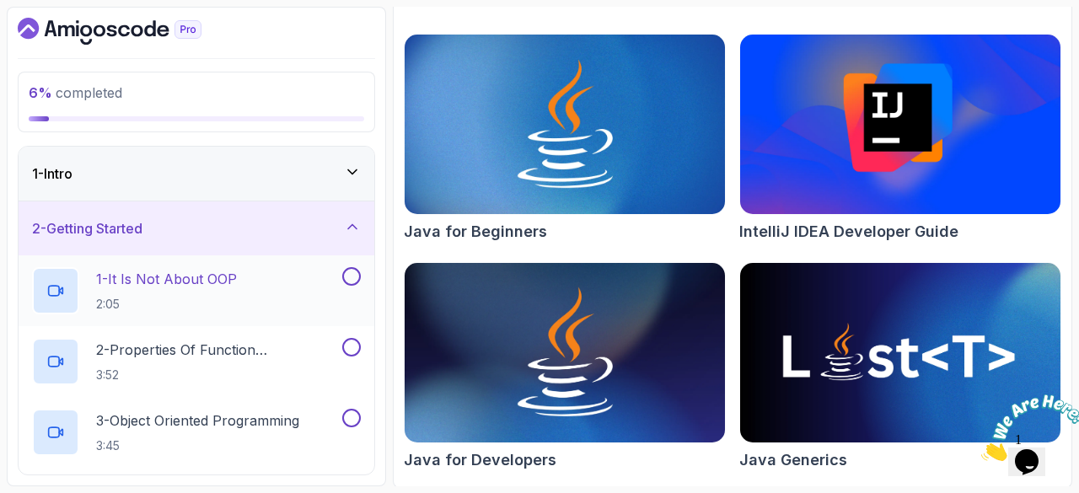
click at [291, 273] on div "1 - It Is Not About OOP 2:05" at bounding box center [185, 290] width 307 height 47
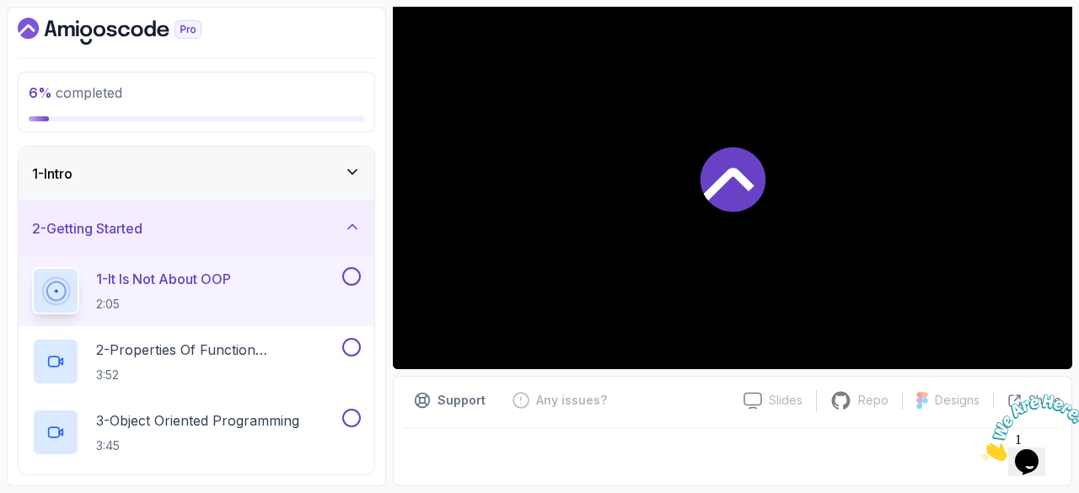
scroll to position [162, 0]
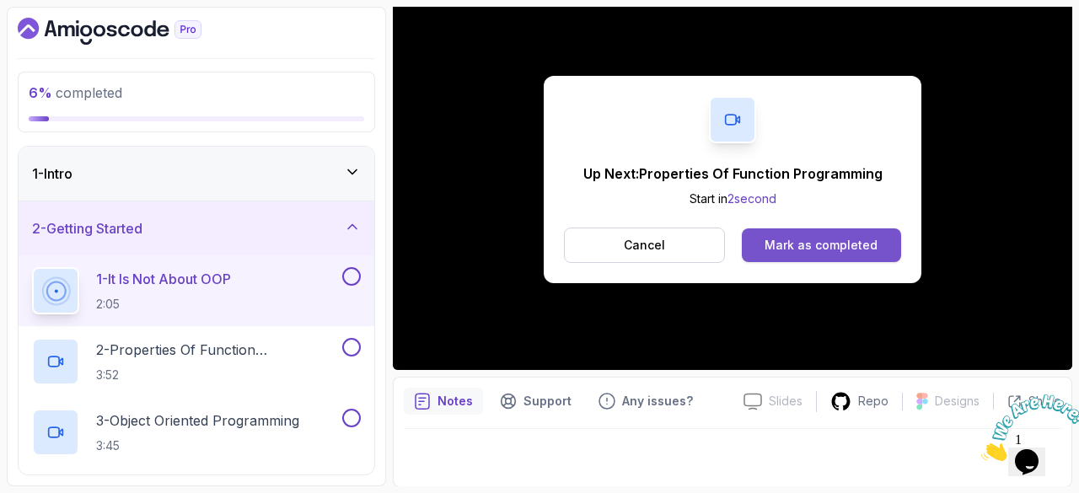
click at [808, 233] on button "Mark as completed" at bounding box center [821, 245] width 159 height 34
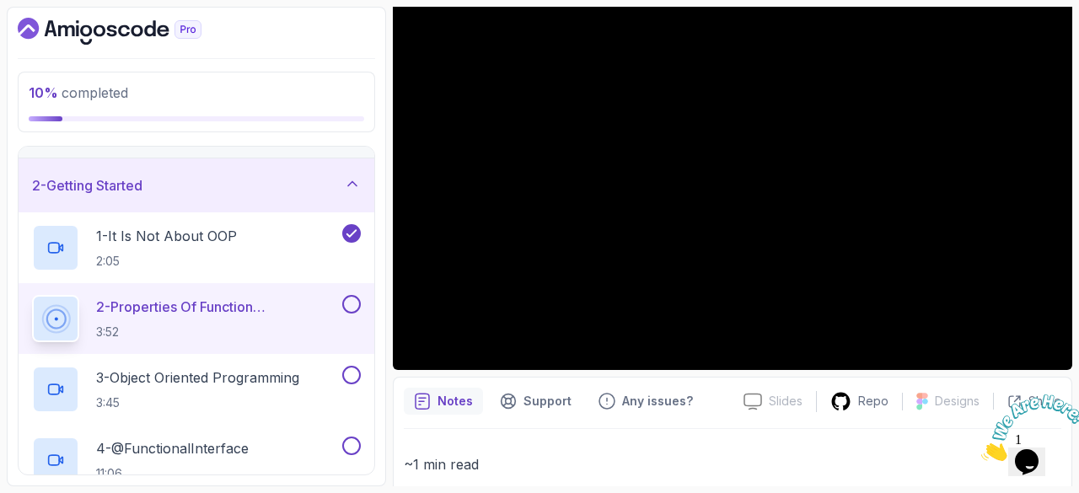
scroll to position [44, 0]
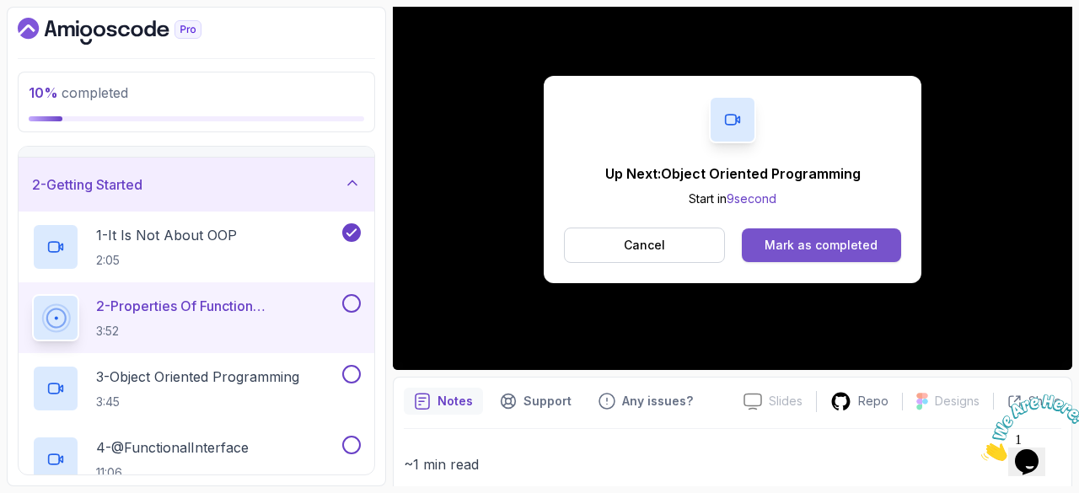
click at [808, 250] on div "Mark as completed" at bounding box center [821, 245] width 113 height 17
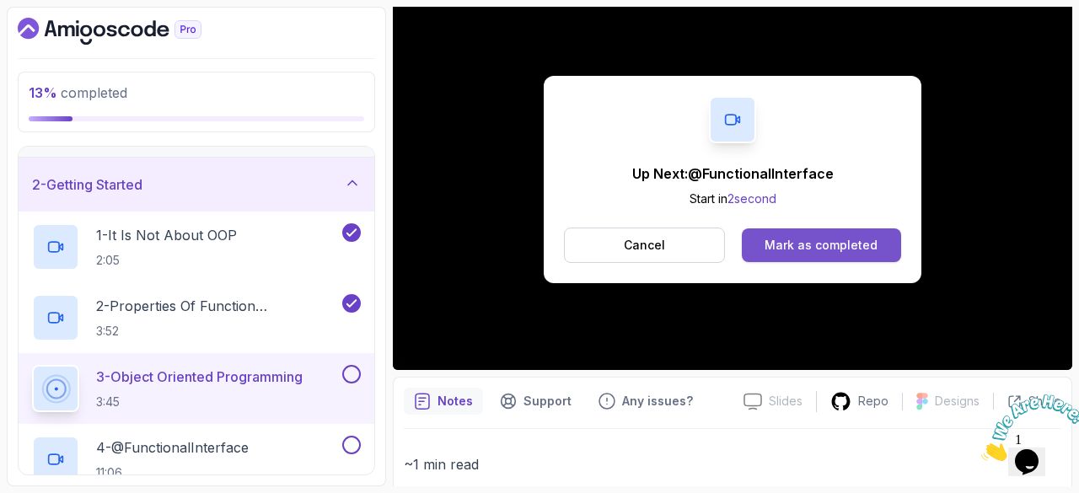
click at [806, 240] on div "Mark as completed" at bounding box center [821, 245] width 113 height 17
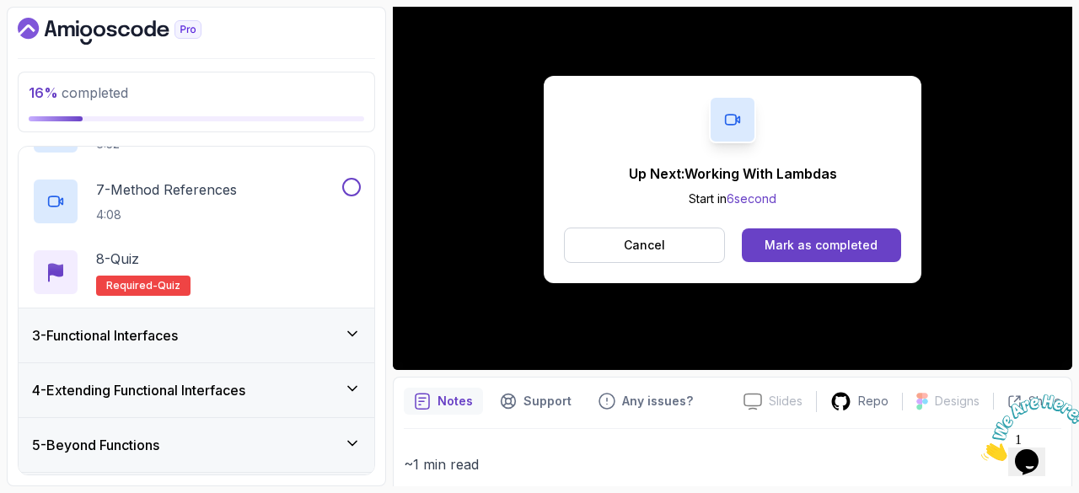
scroll to position [563, 0]
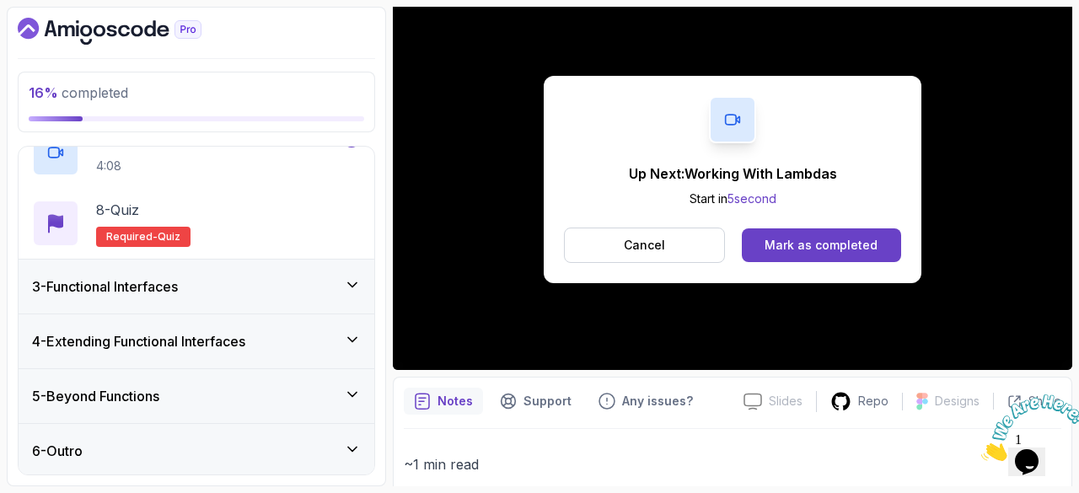
click at [292, 276] on div "3 - Functional Interfaces" at bounding box center [196, 286] width 329 height 20
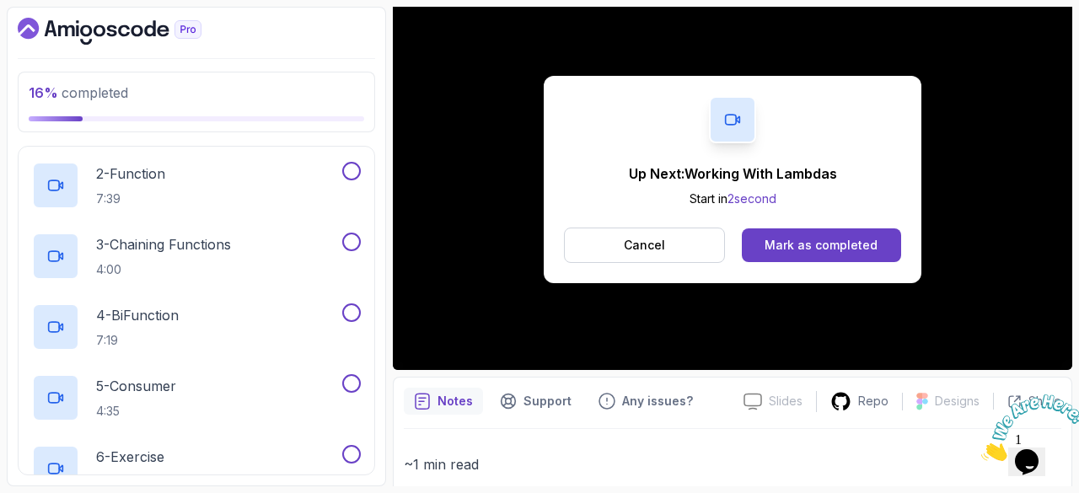
scroll to position [0, 0]
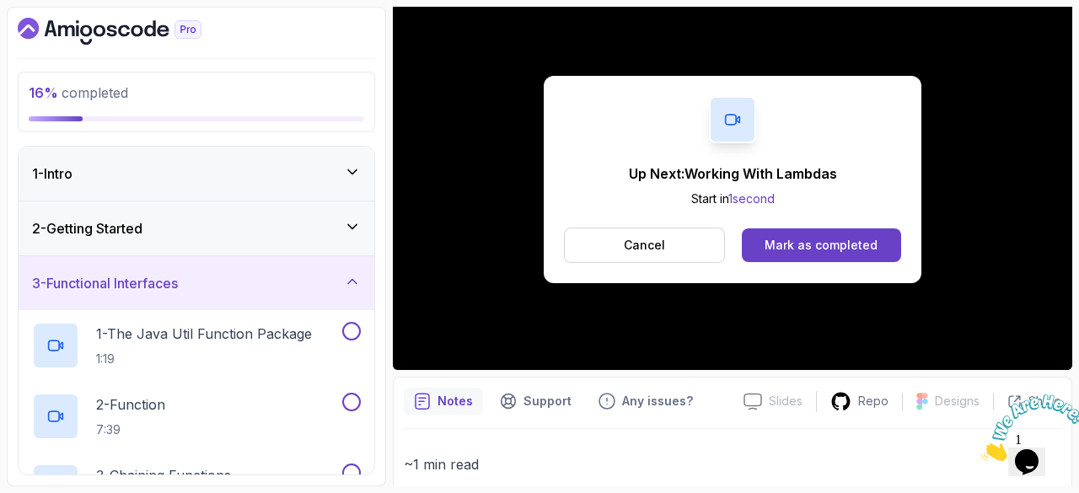
click at [341, 276] on div "3 - Functional Interfaces" at bounding box center [196, 283] width 329 height 20
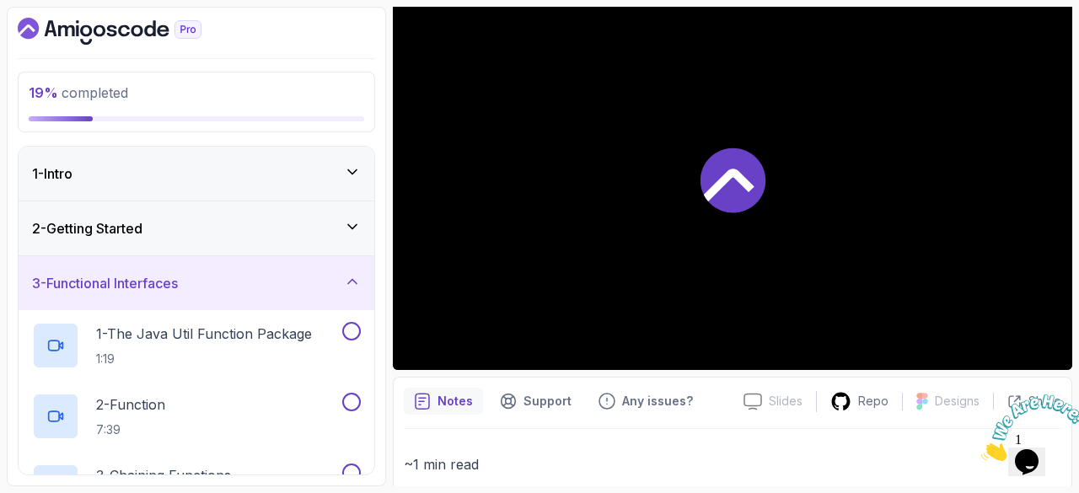
click at [350, 280] on icon at bounding box center [352, 282] width 8 height 4
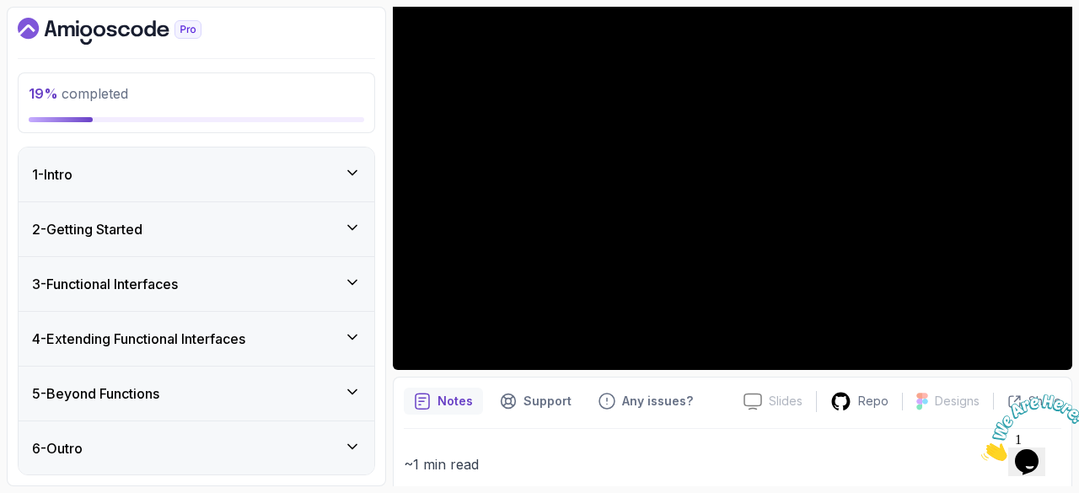
click at [19, 257] on button "3 - Functional Interfaces" at bounding box center [197, 284] width 356 height 54
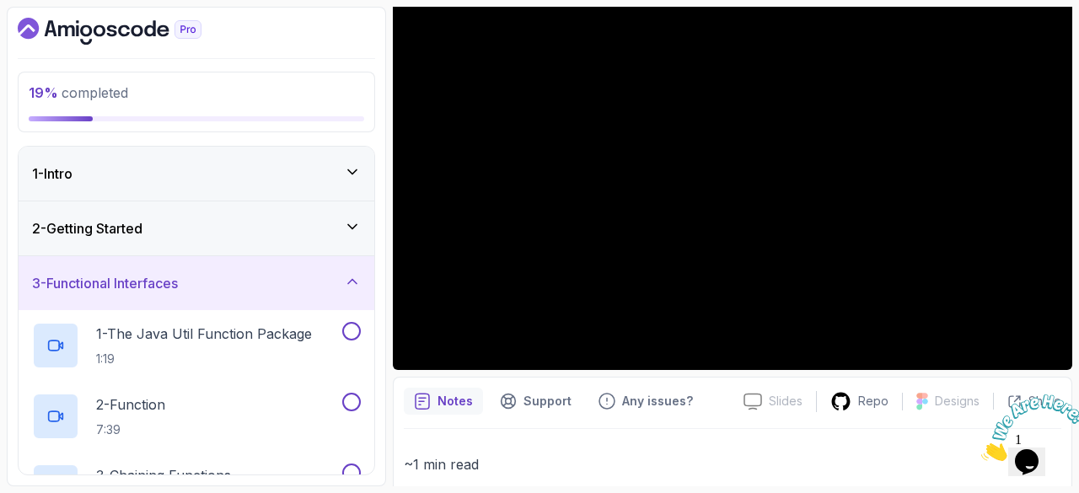
click at [19, 256] on button "3 - Functional Interfaces" at bounding box center [197, 283] width 356 height 54
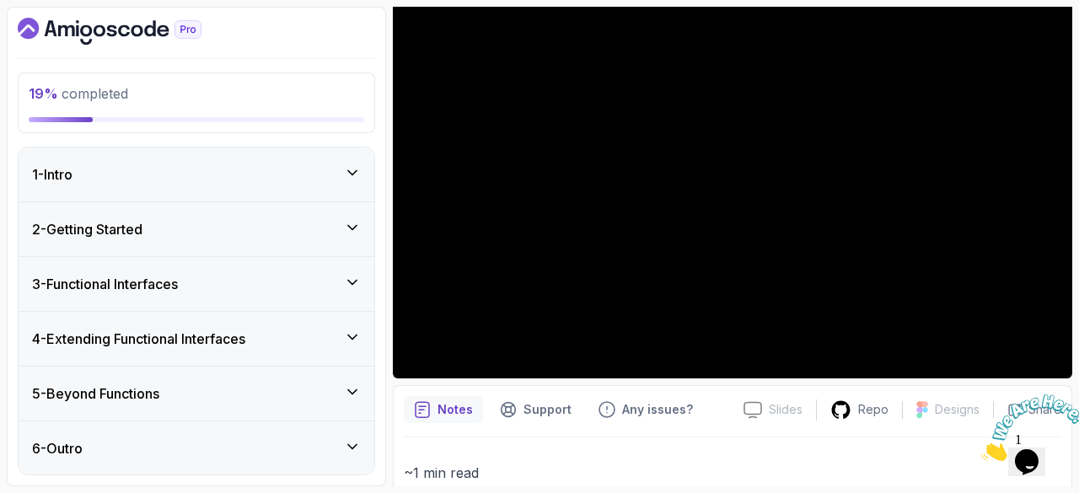
scroll to position [154, 0]
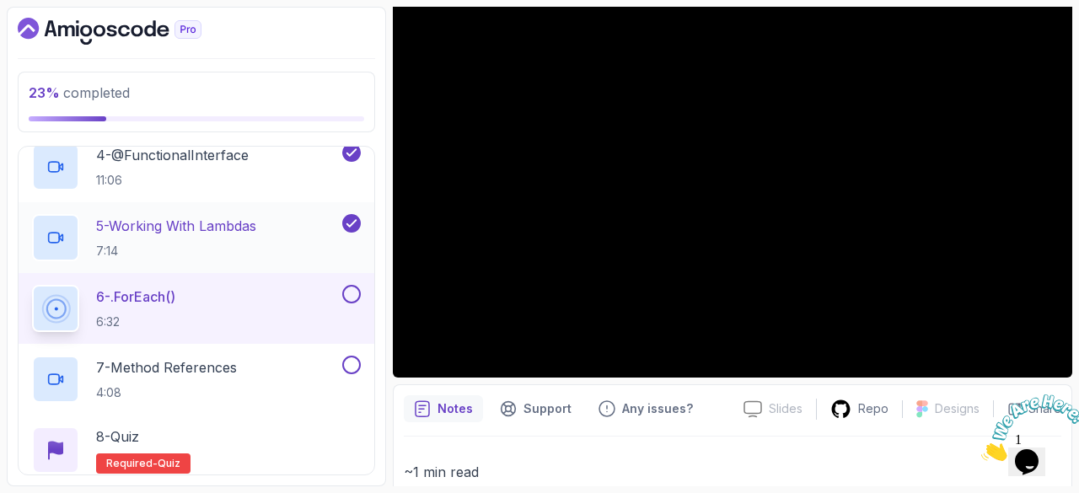
scroll to position [337, 0]
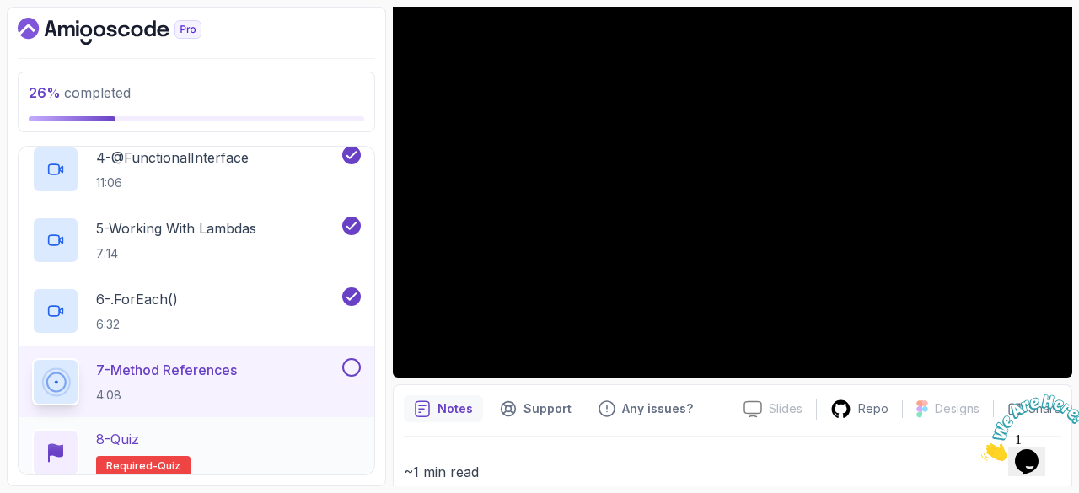
scroll to position [332, 0]
